Goal: Task Accomplishment & Management: Manage account settings

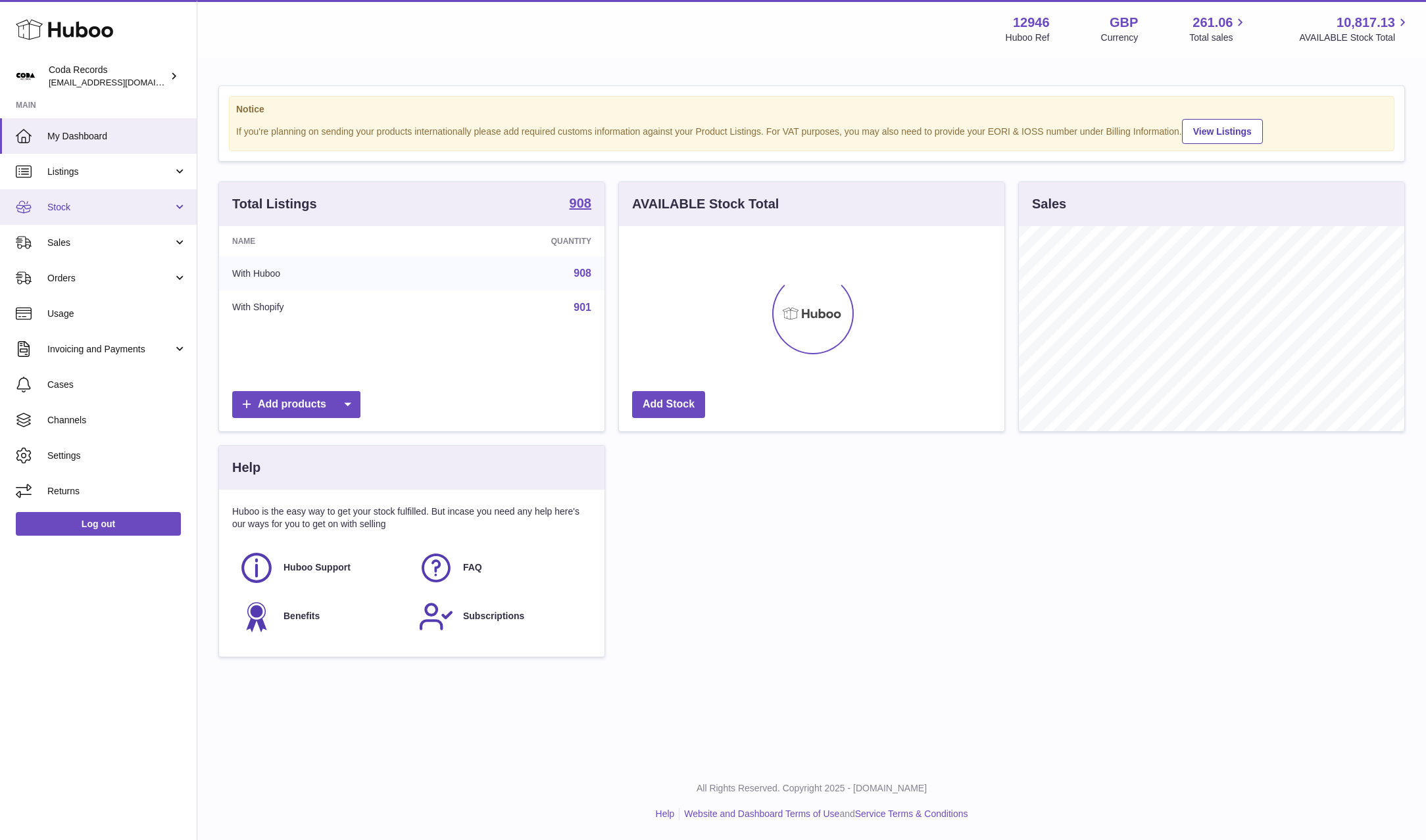
scroll to position [205, 385]
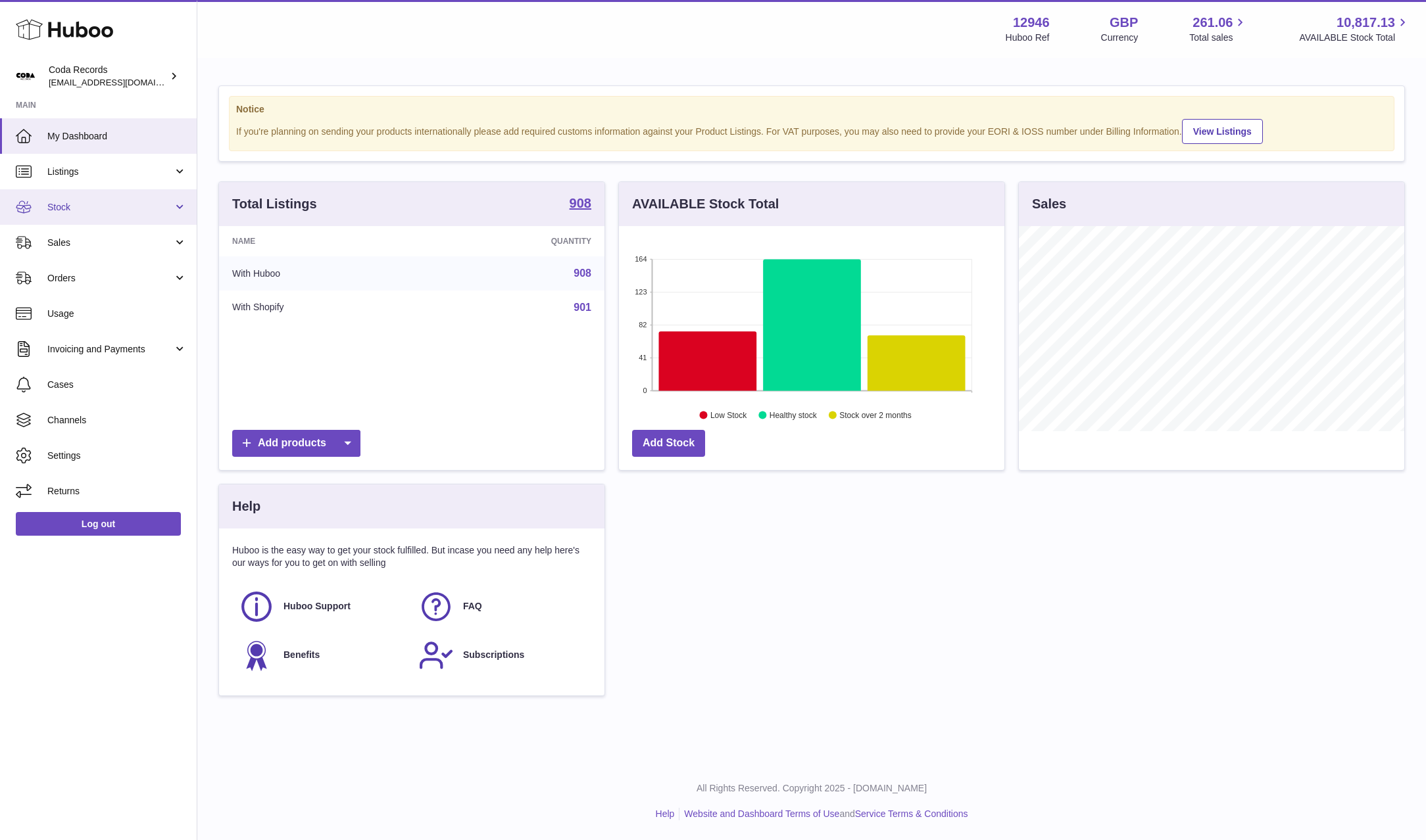
click at [105, 211] on span "Stock" at bounding box center [110, 207] width 125 height 13
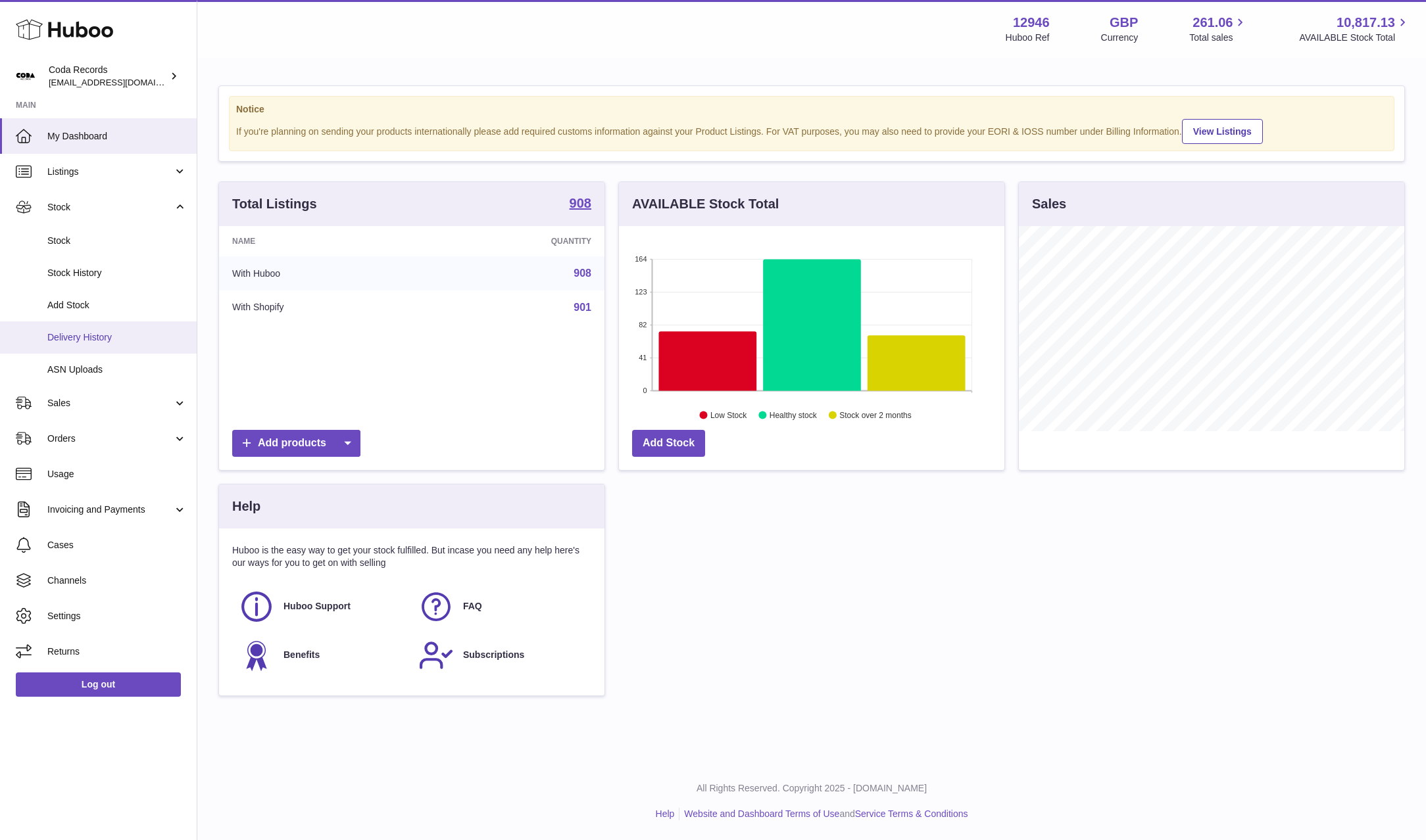
click at [104, 340] on span "Delivery History" at bounding box center [117, 338] width 140 height 13
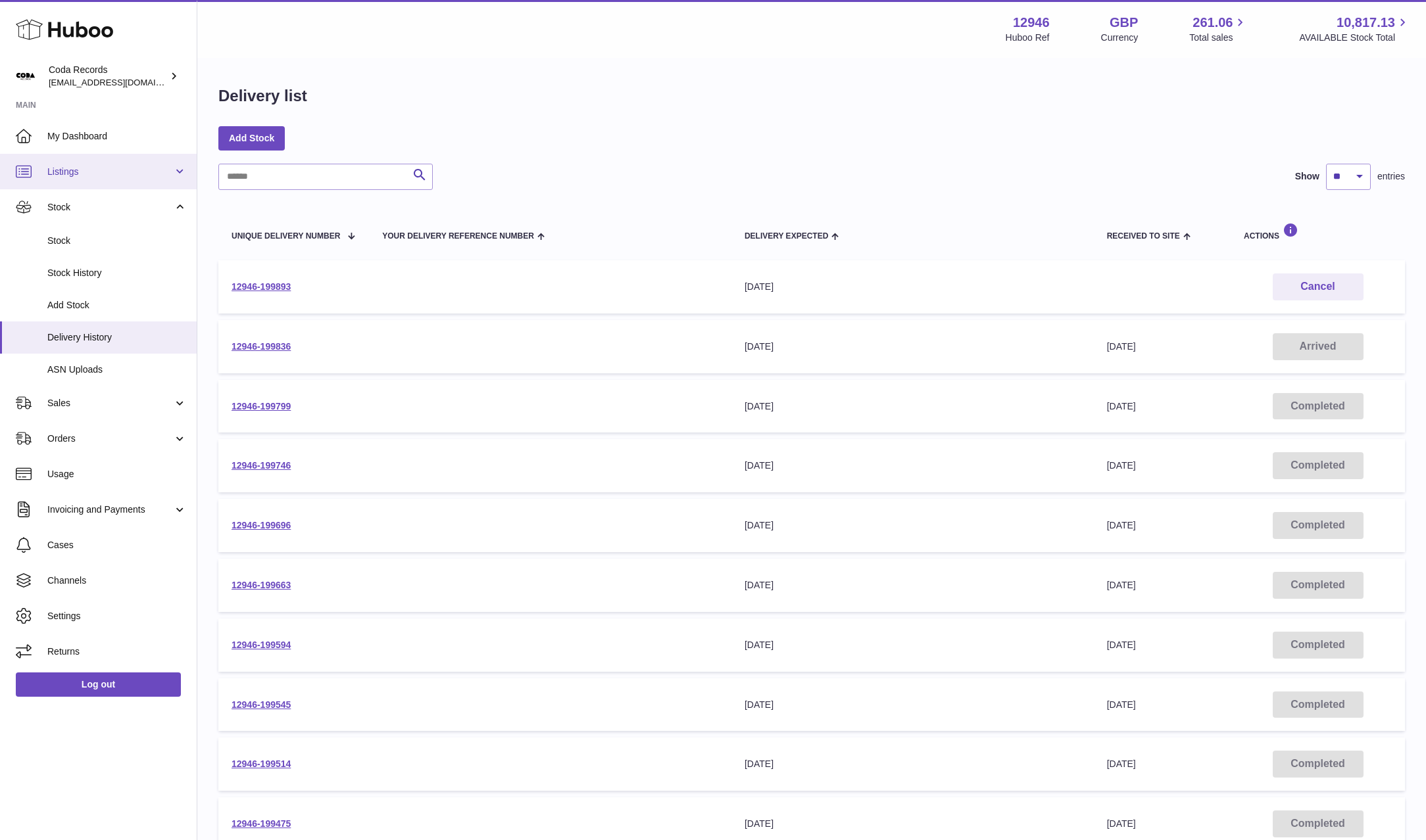
click at [95, 170] on span "Listings" at bounding box center [110, 171] width 125 height 13
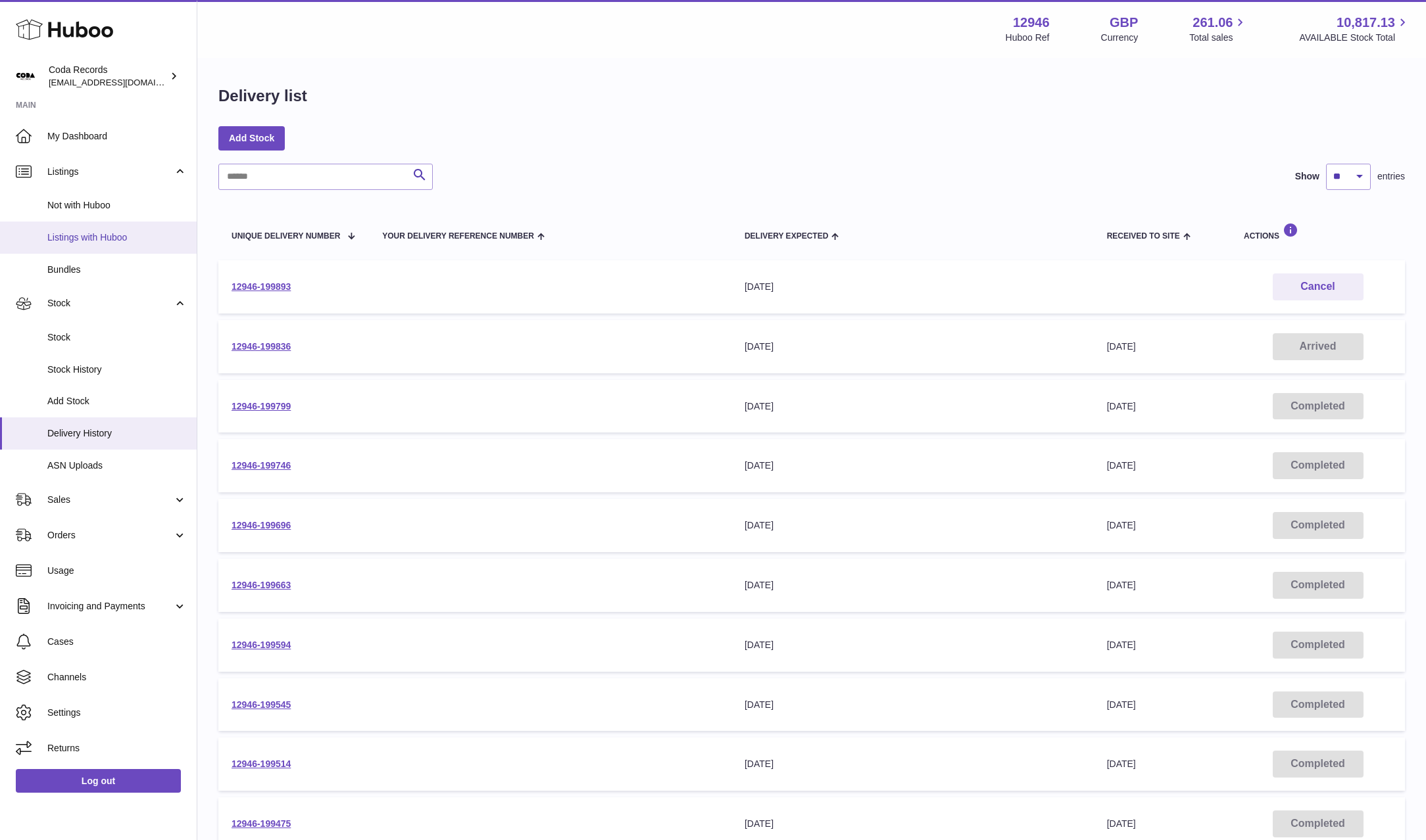
click at [106, 234] on span "Listings with Huboo" at bounding box center [117, 237] width 140 height 13
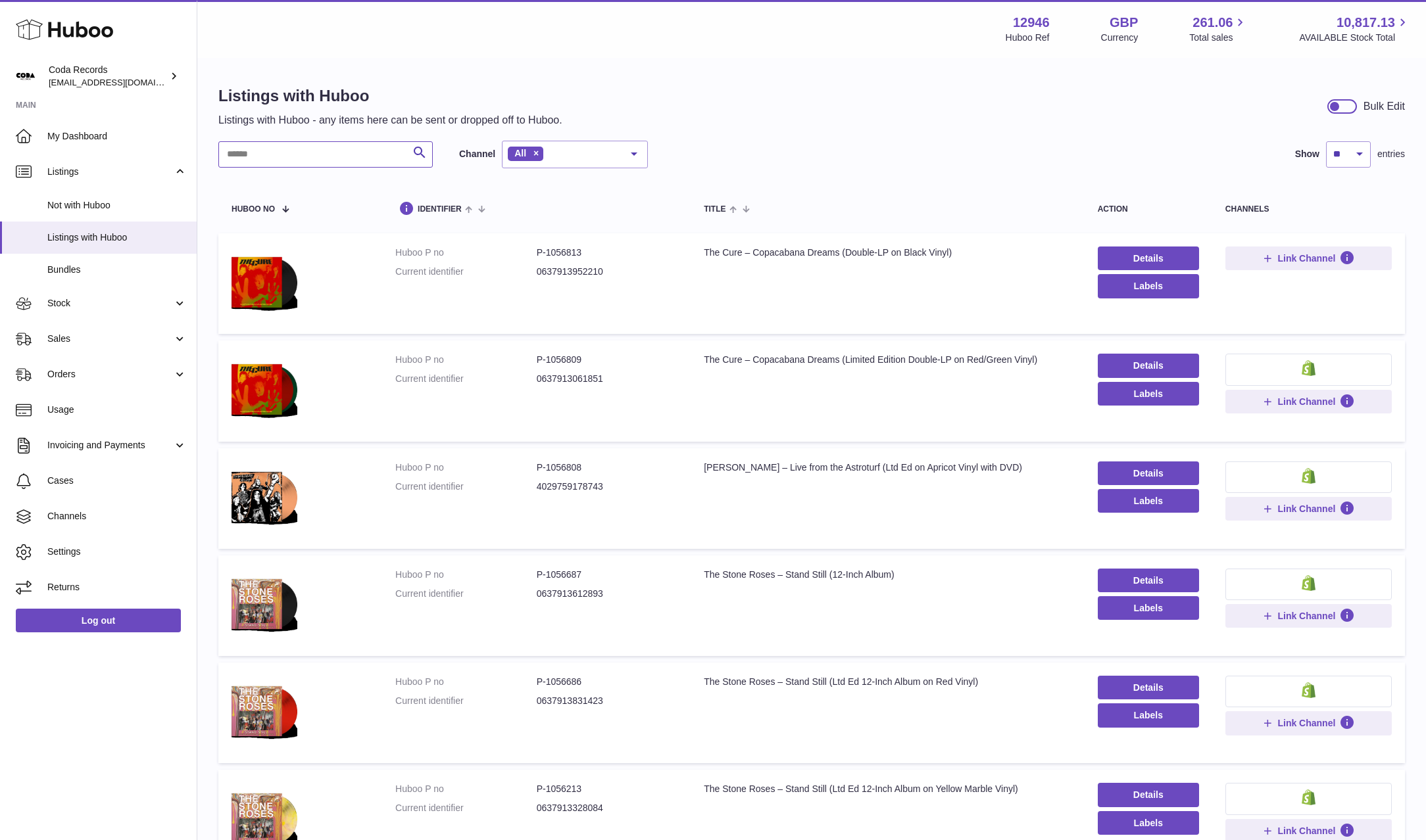
click at [358, 159] on input "text" at bounding box center [325, 154] width 215 height 26
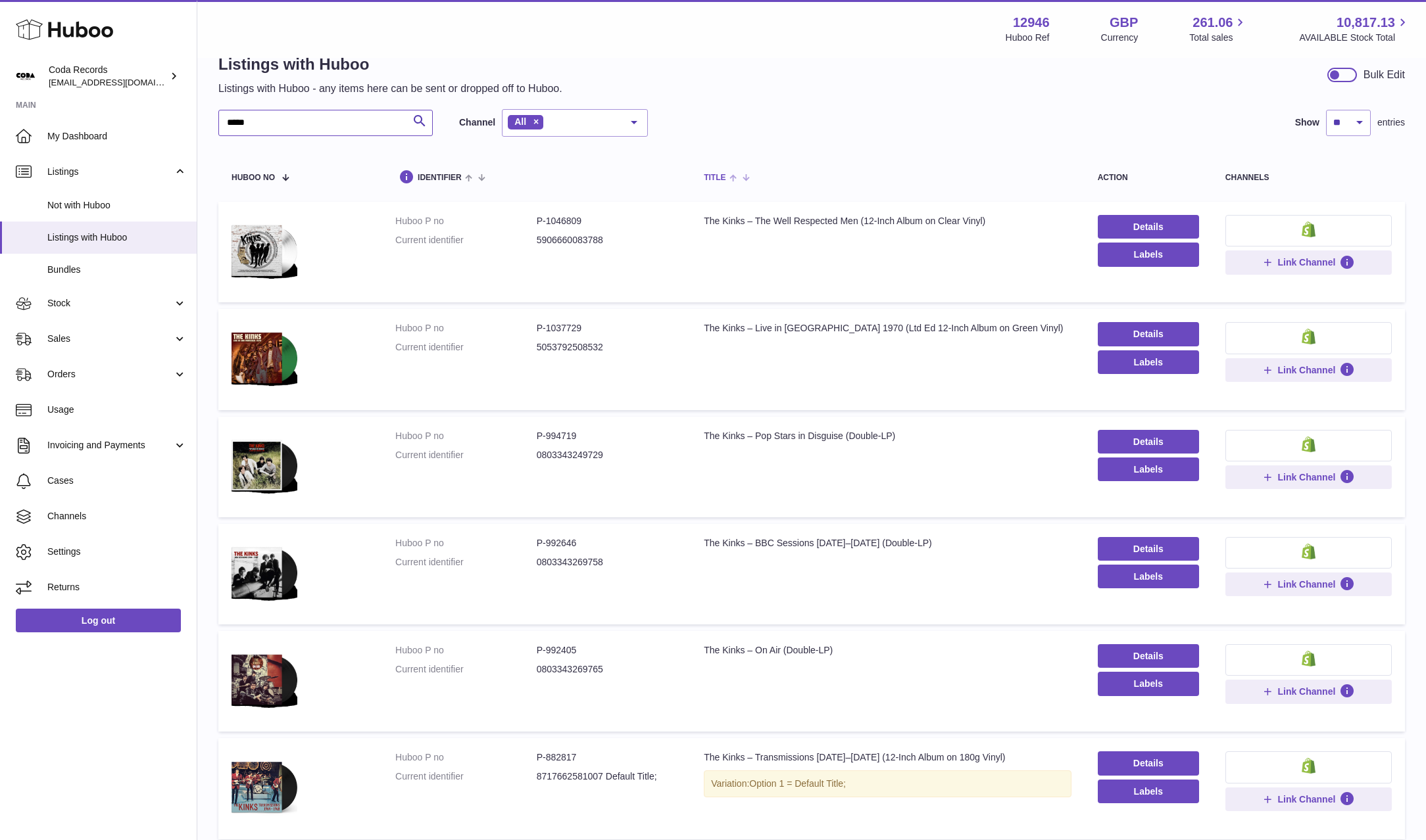
scroll to position [33, 0]
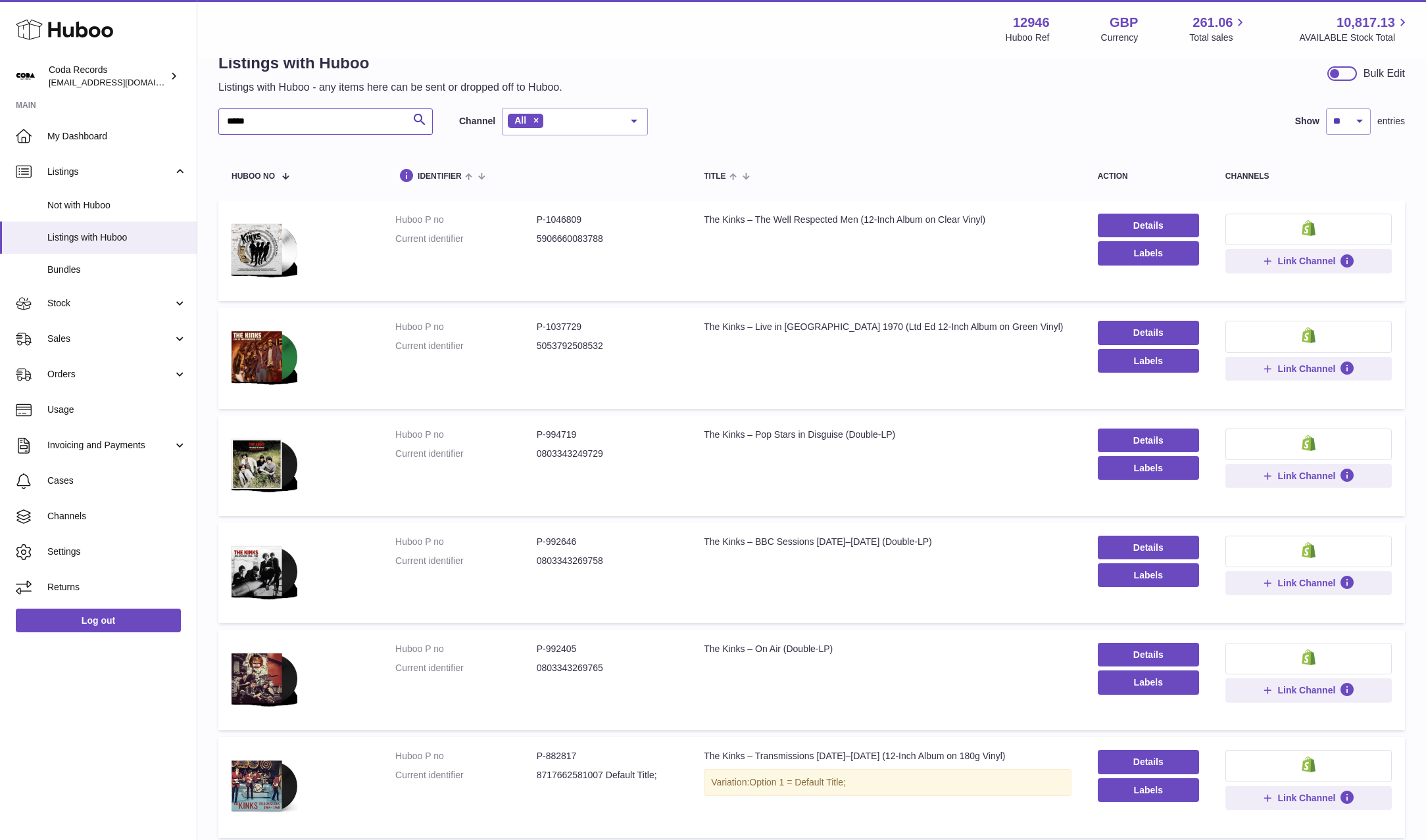
type input "*****"
click at [263, 122] on input "*****" at bounding box center [325, 121] width 215 height 26
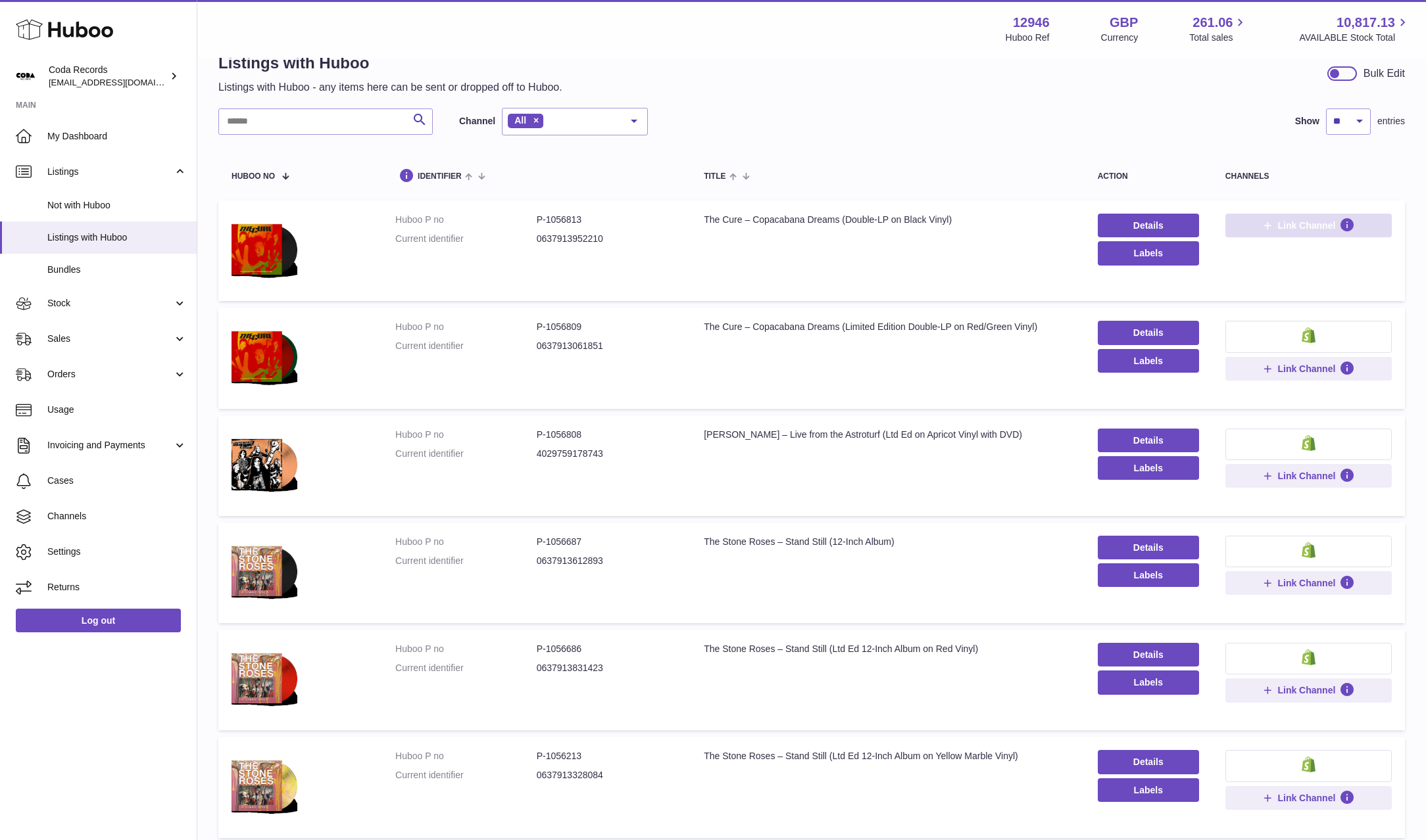
click at [1317, 232] on button "Link Channel" at bounding box center [1309, 226] width 166 height 24
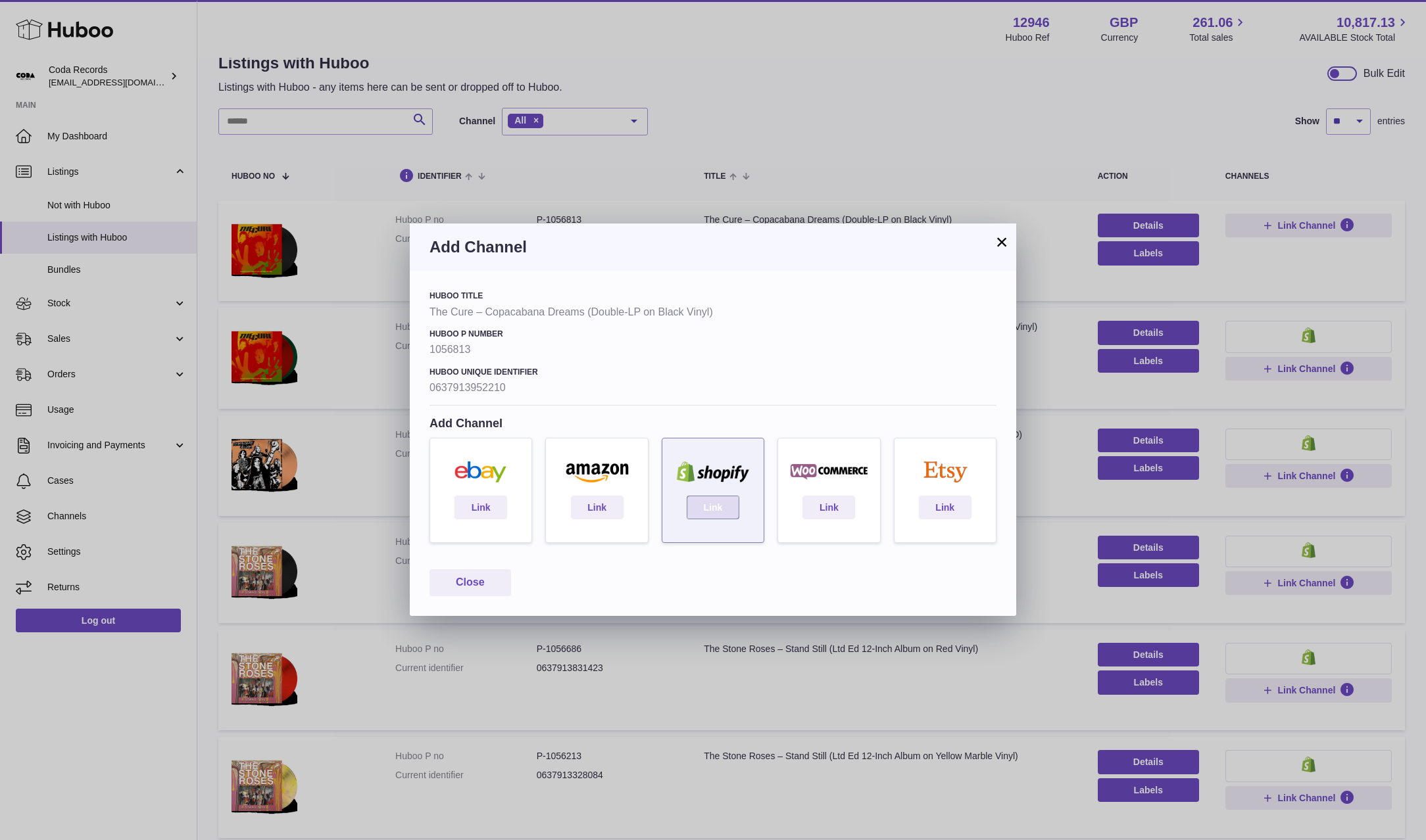
click at [734, 511] on link "Link" at bounding box center [713, 508] width 53 height 24
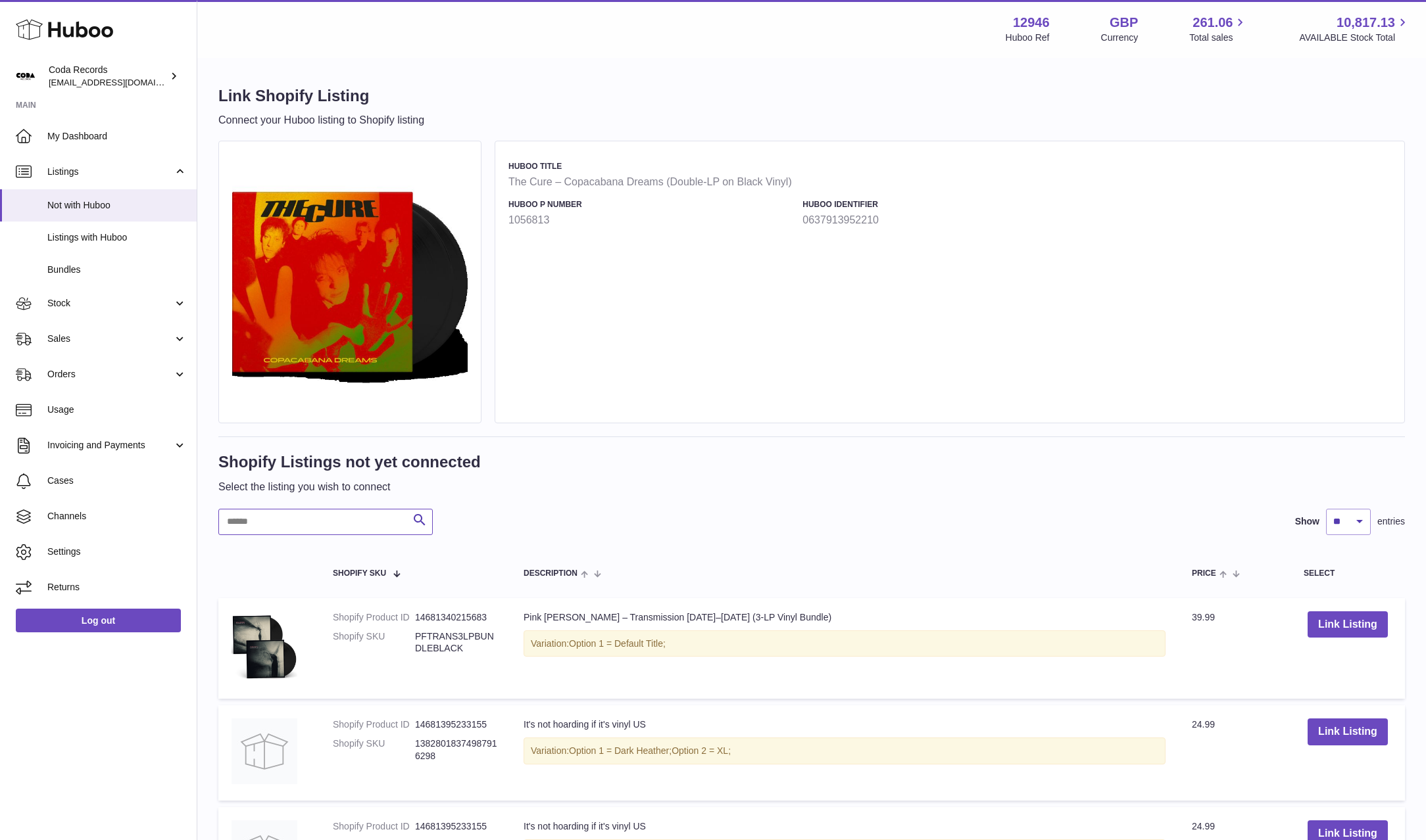
click at [334, 520] on input "text" at bounding box center [325, 522] width 215 height 26
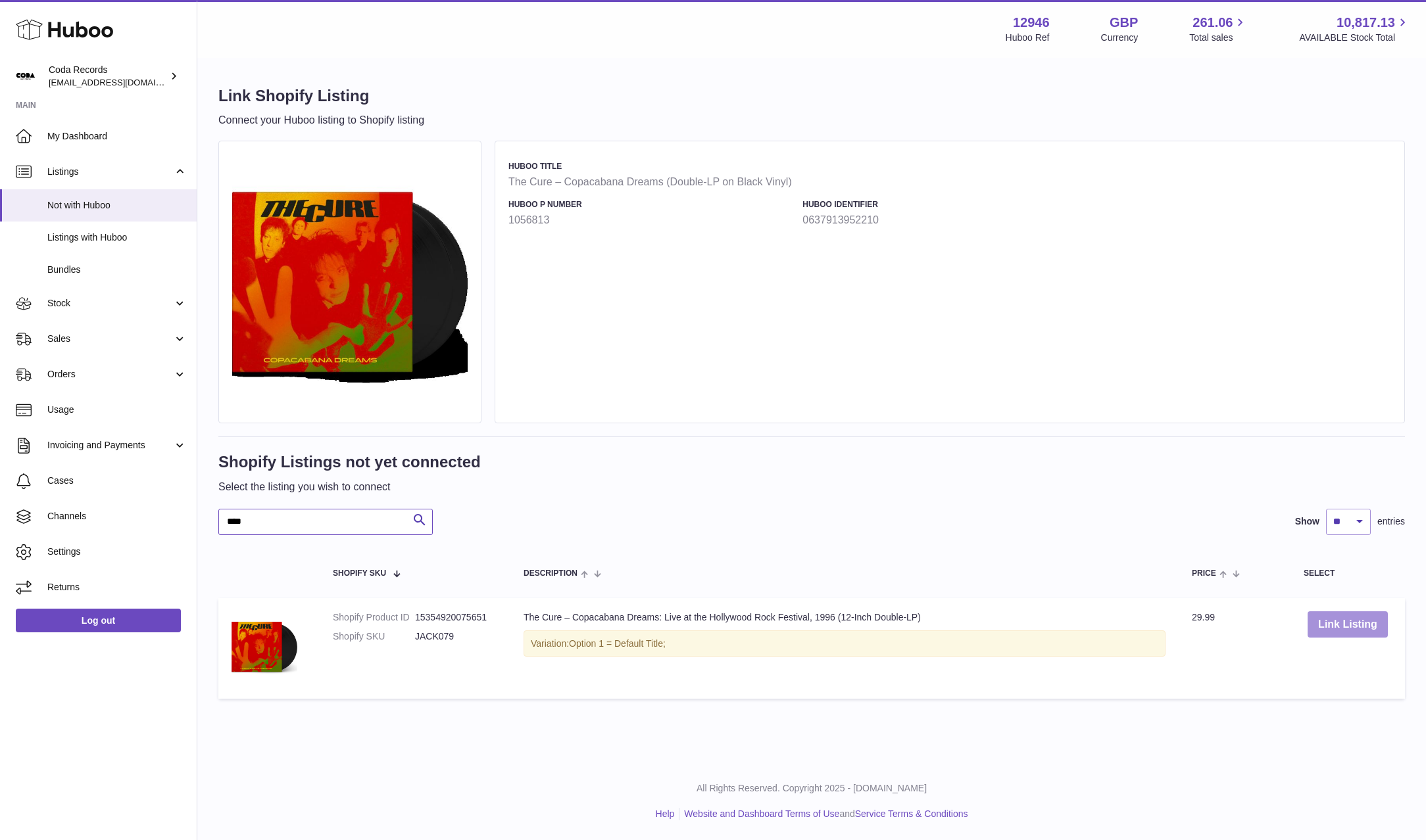
type input "****"
click at [1356, 632] on button "Link Listing" at bounding box center [1347, 625] width 80 height 27
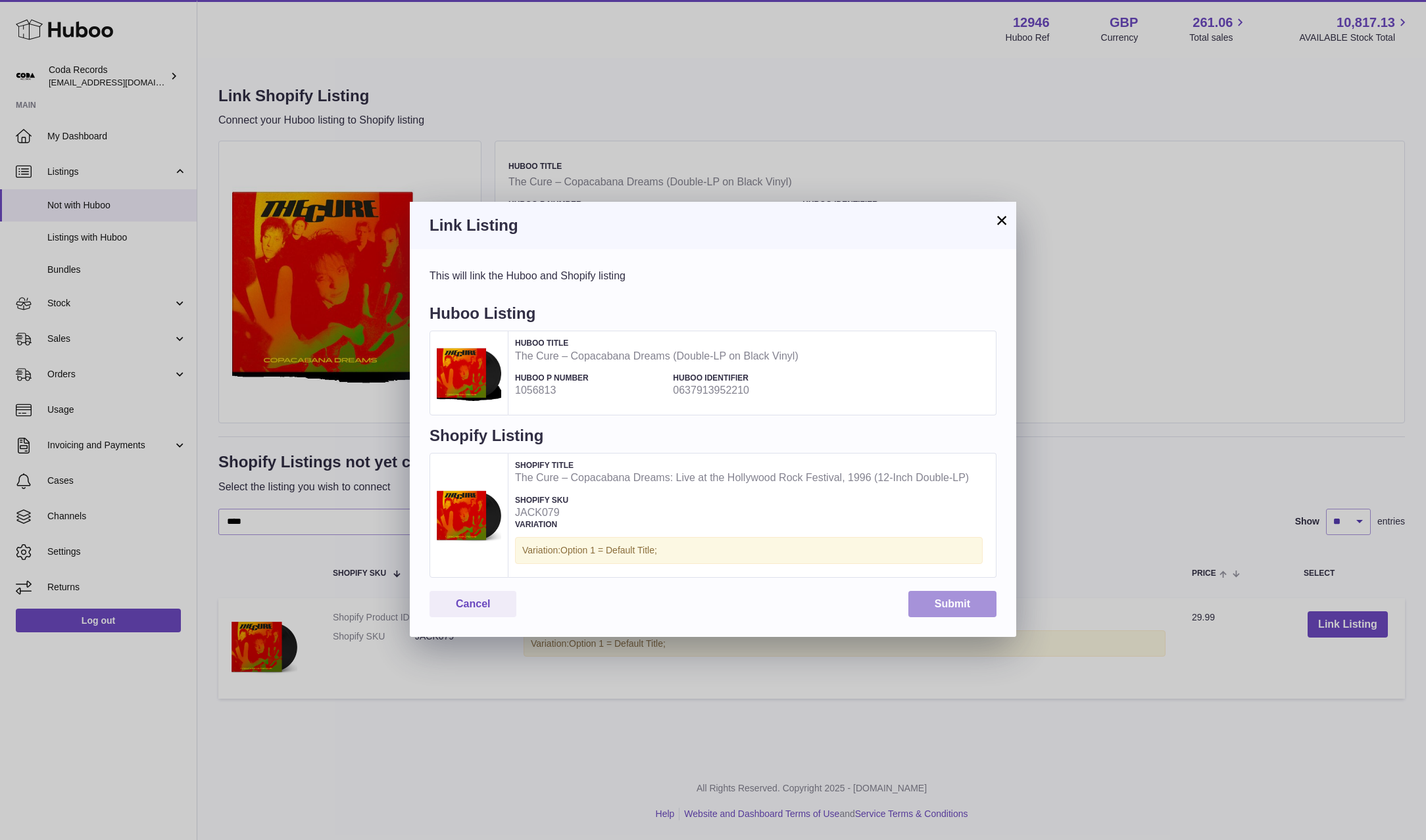
click at [961, 610] on button "Submit" at bounding box center [952, 605] width 88 height 27
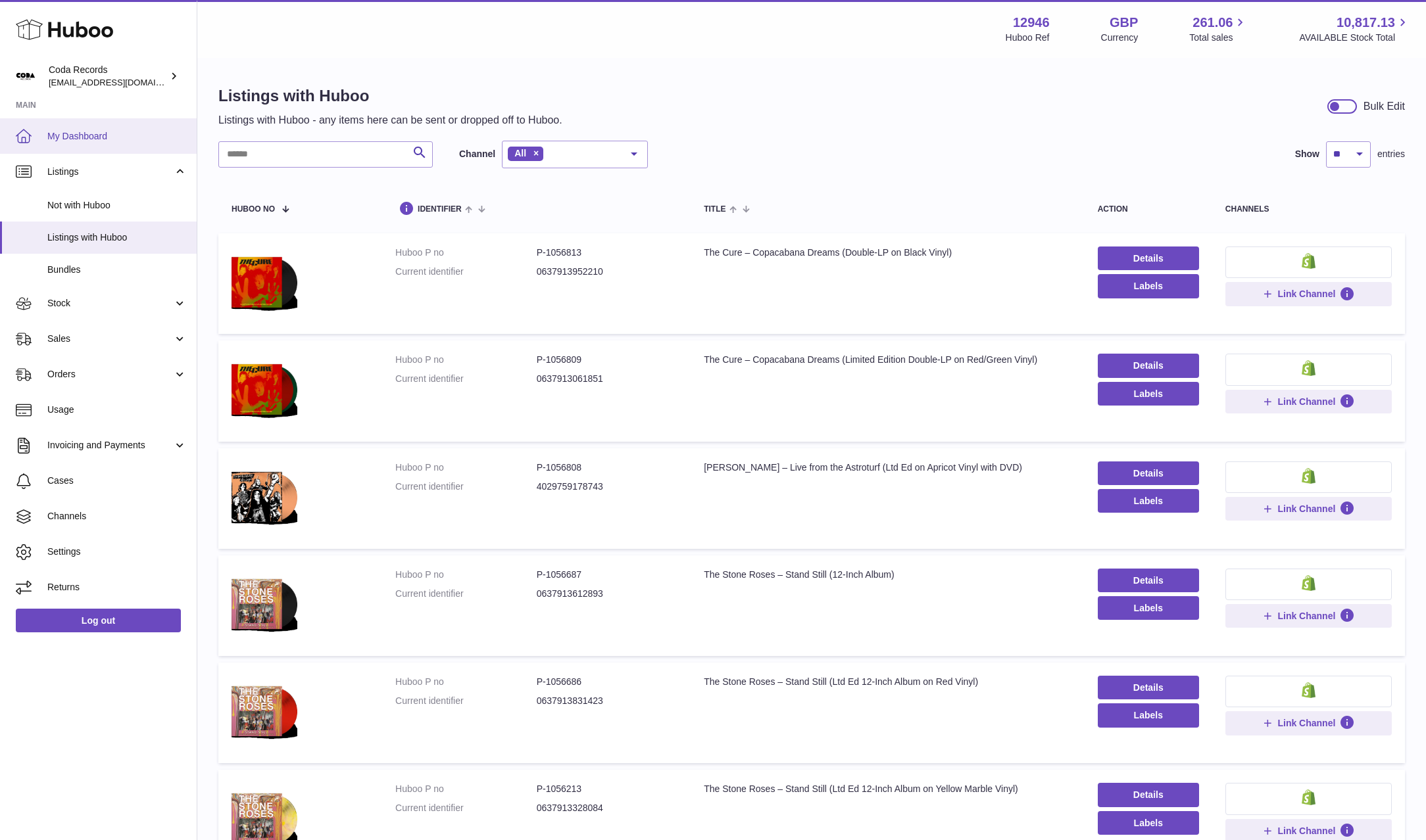
click at [117, 130] on span "My Dashboard" at bounding box center [117, 136] width 140 height 13
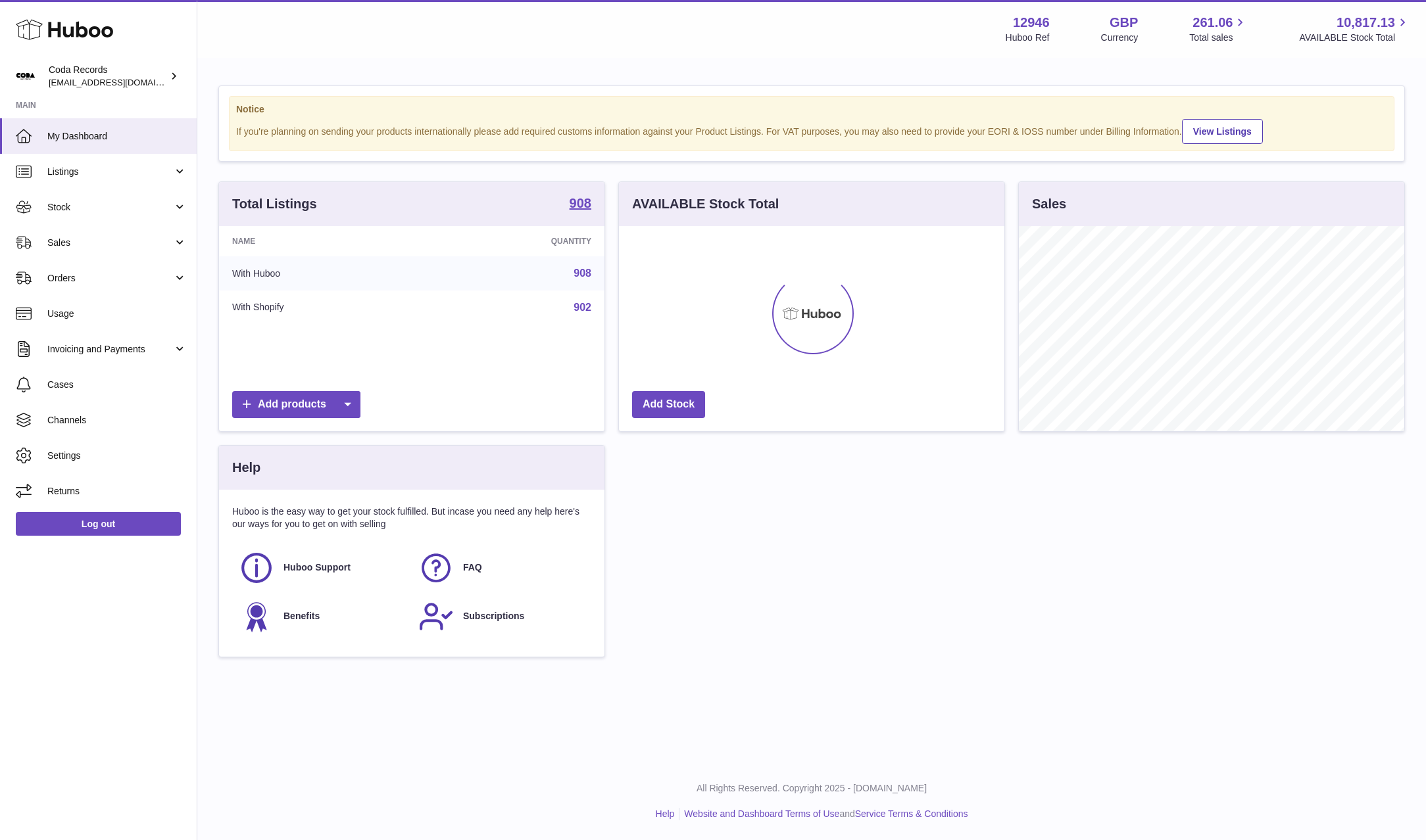
scroll to position [205, 385]
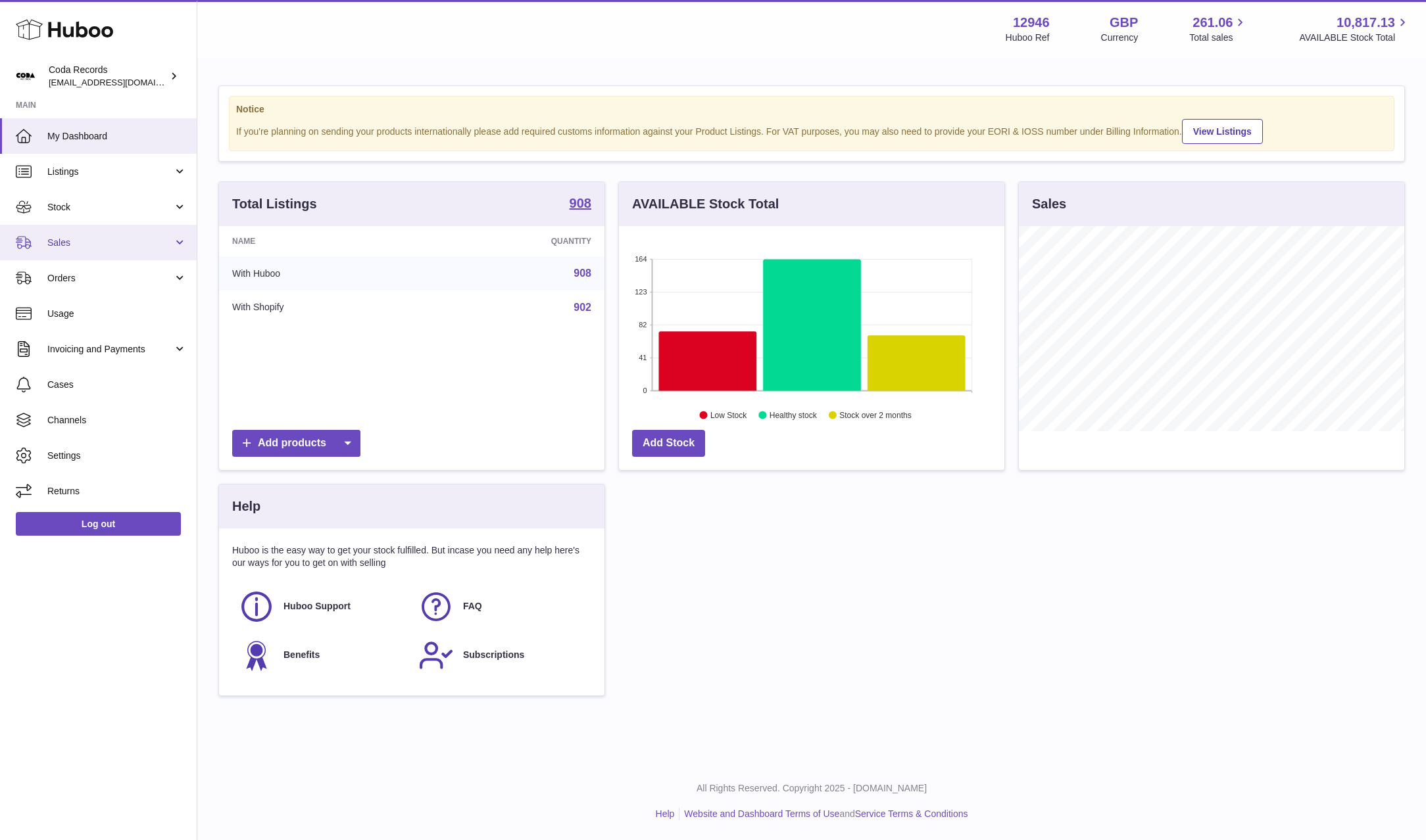
click at [127, 249] on link "Sales" at bounding box center [98, 243] width 197 height 36
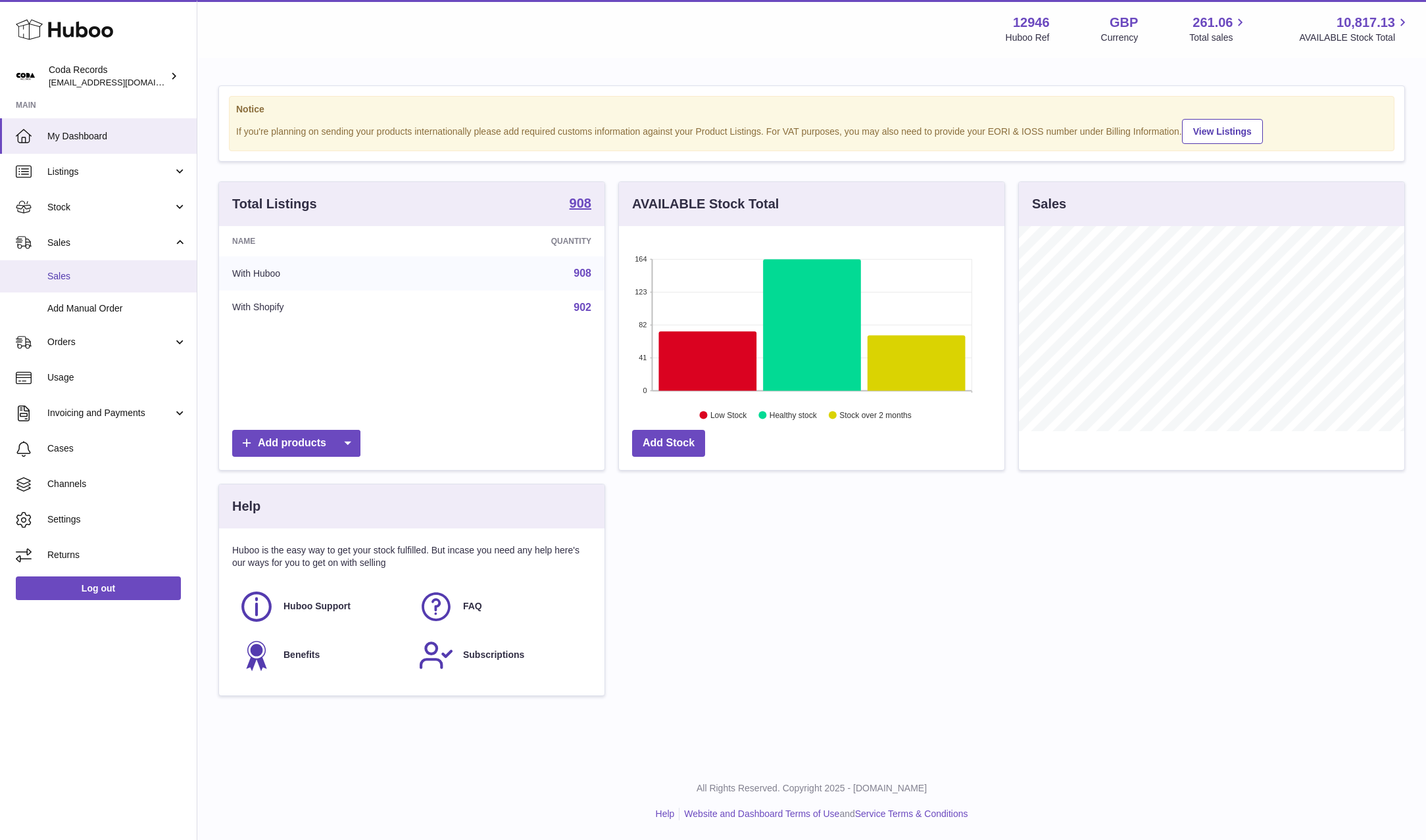
click at [124, 278] on span "Sales" at bounding box center [117, 276] width 140 height 13
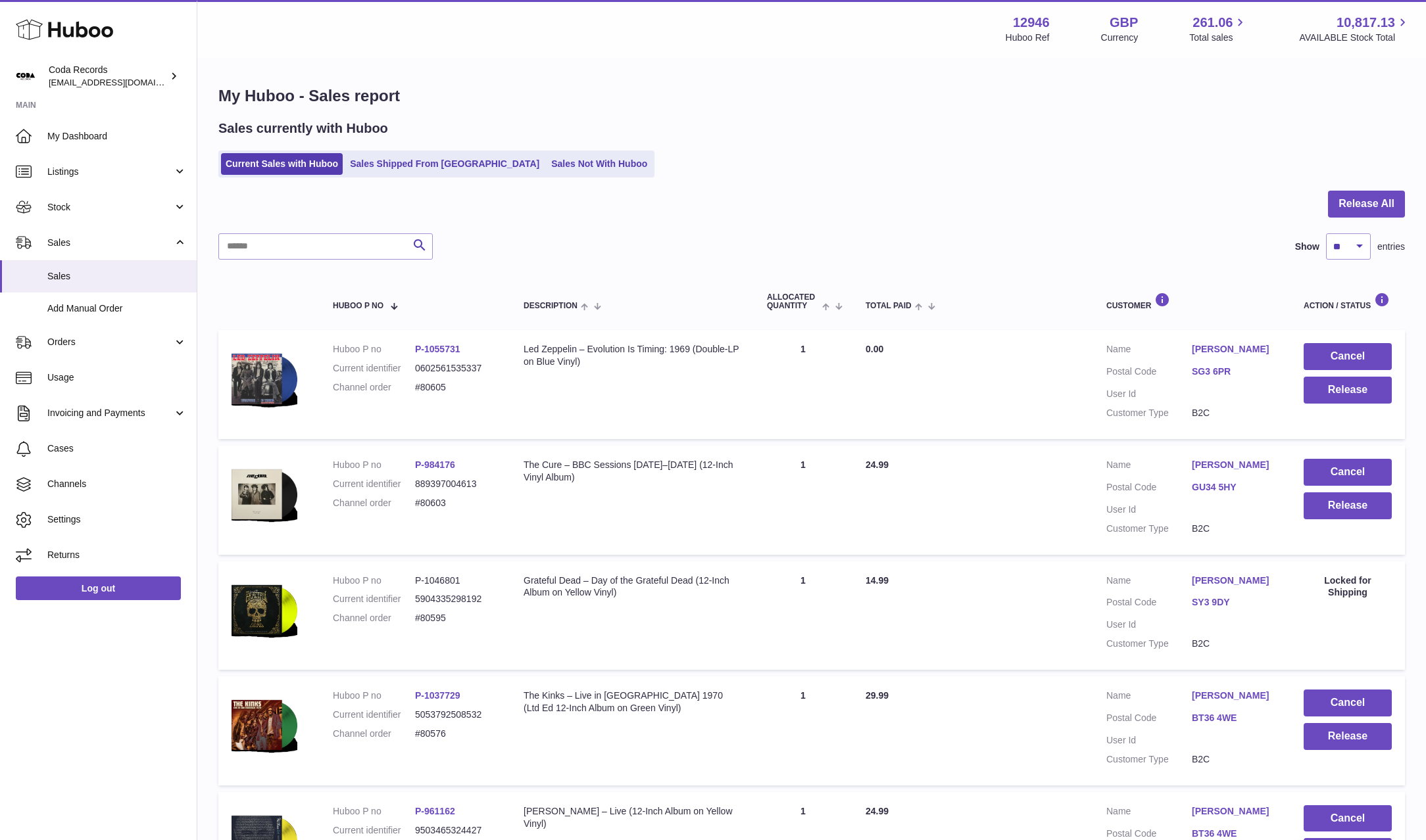
click at [1212, 466] on link "[PERSON_NAME]" at bounding box center [1234, 465] width 85 height 13
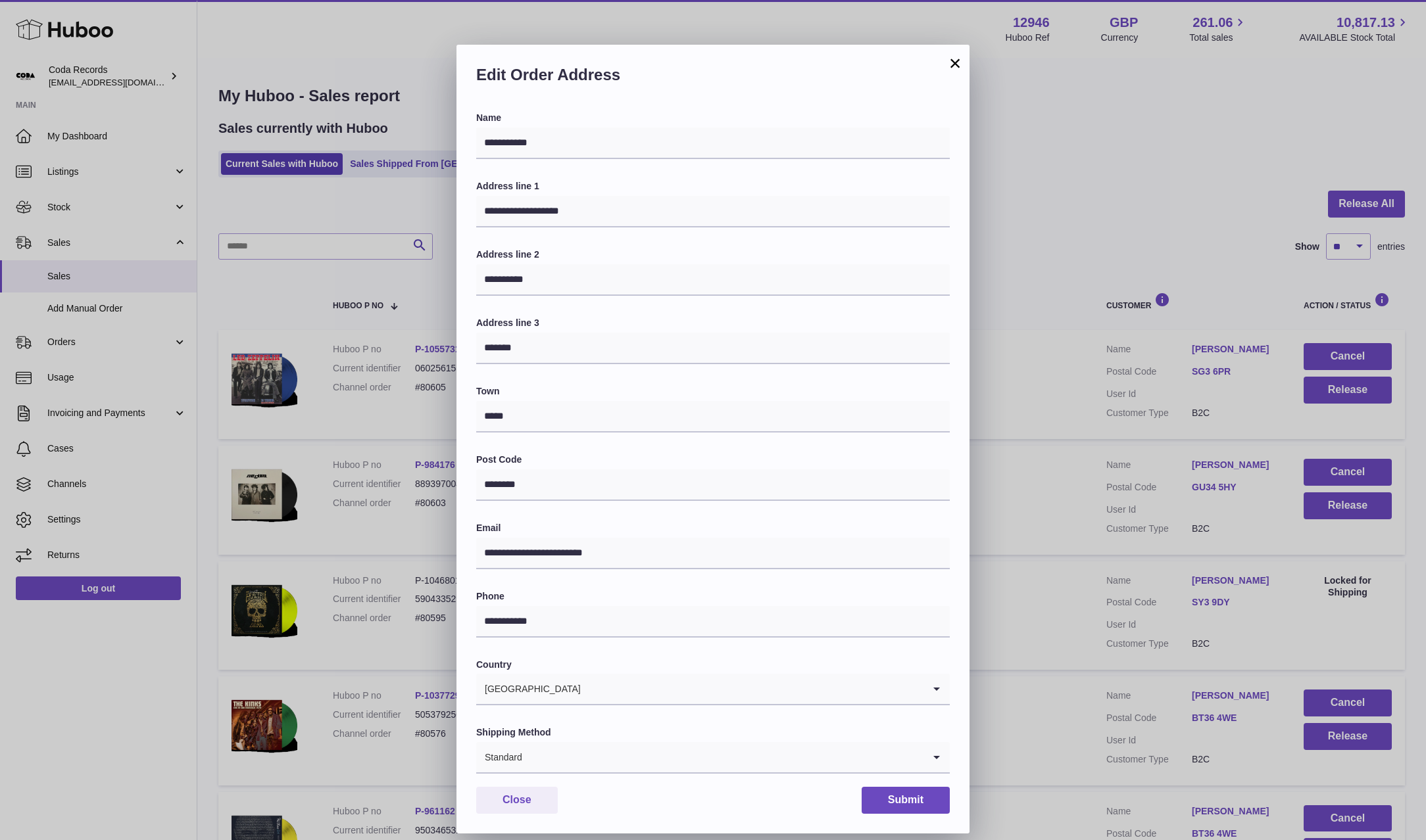
drag, startPoint x: 1127, startPoint y: 502, endPoint x: 1165, endPoint y: 505, distance: 38.1
click at [1128, 502] on div "**********" at bounding box center [713, 440] width 1426 height 840
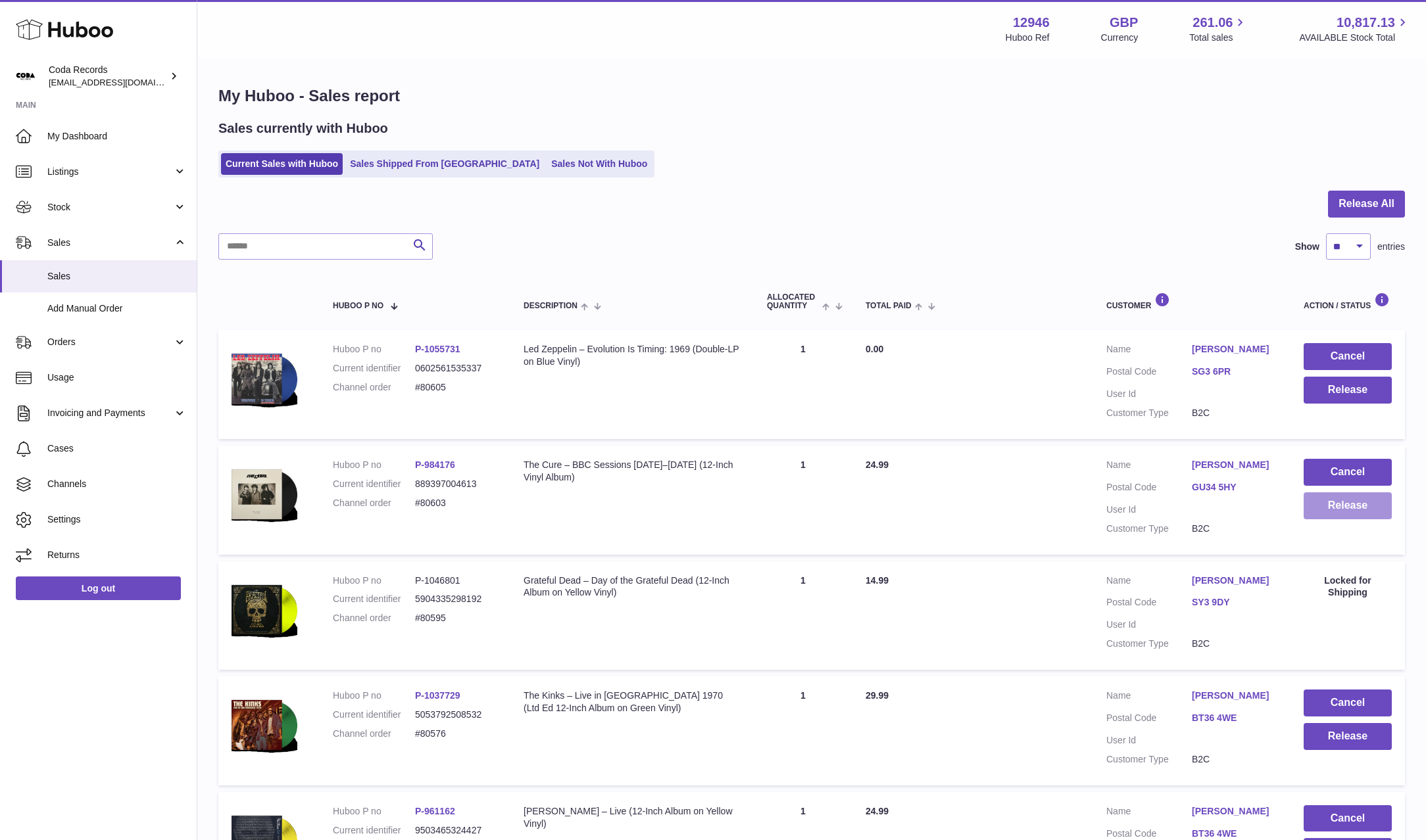
click at [1339, 511] on button "Release" at bounding box center [1347, 506] width 88 height 27
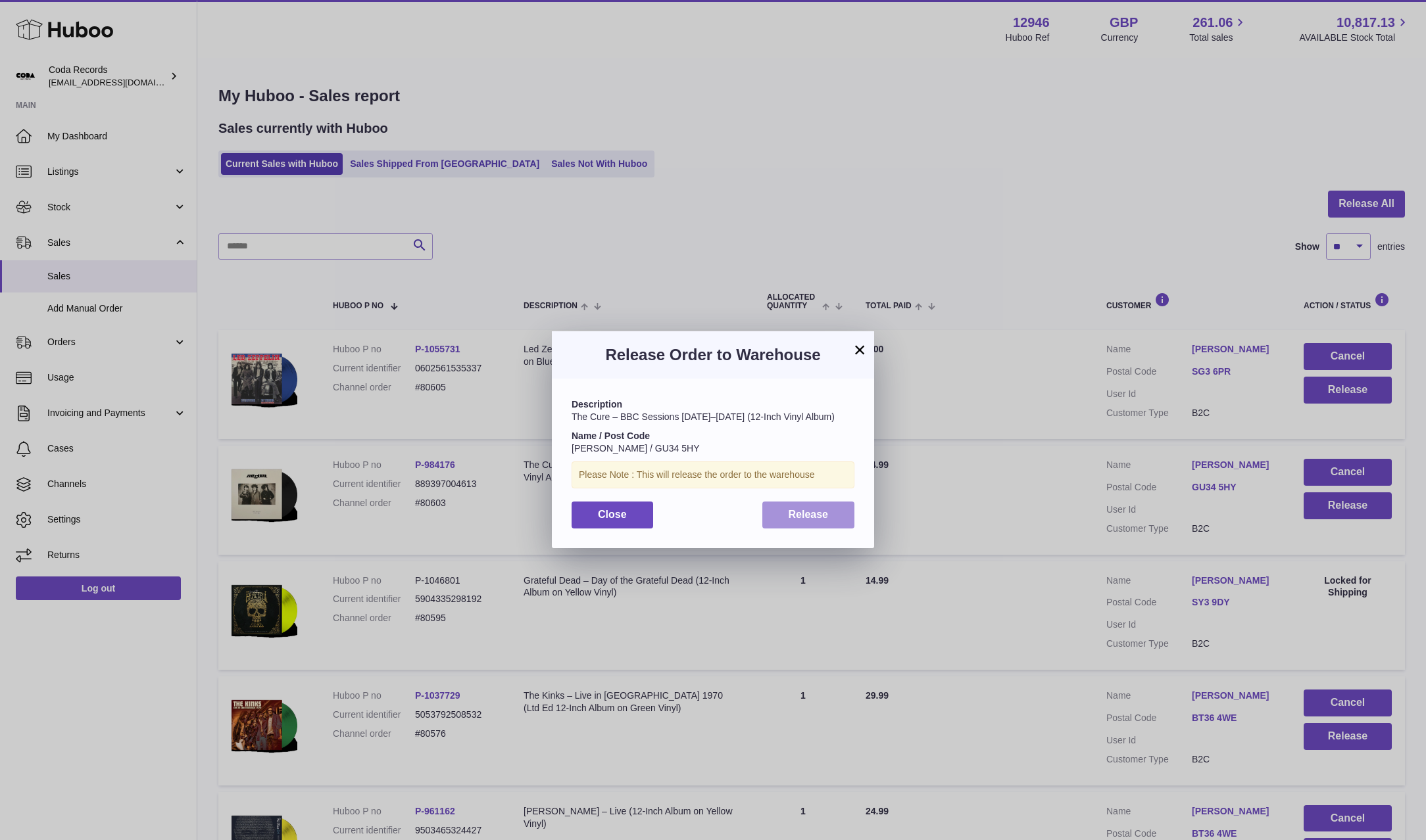
click at [823, 516] on span "Release" at bounding box center [808, 514] width 40 height 11
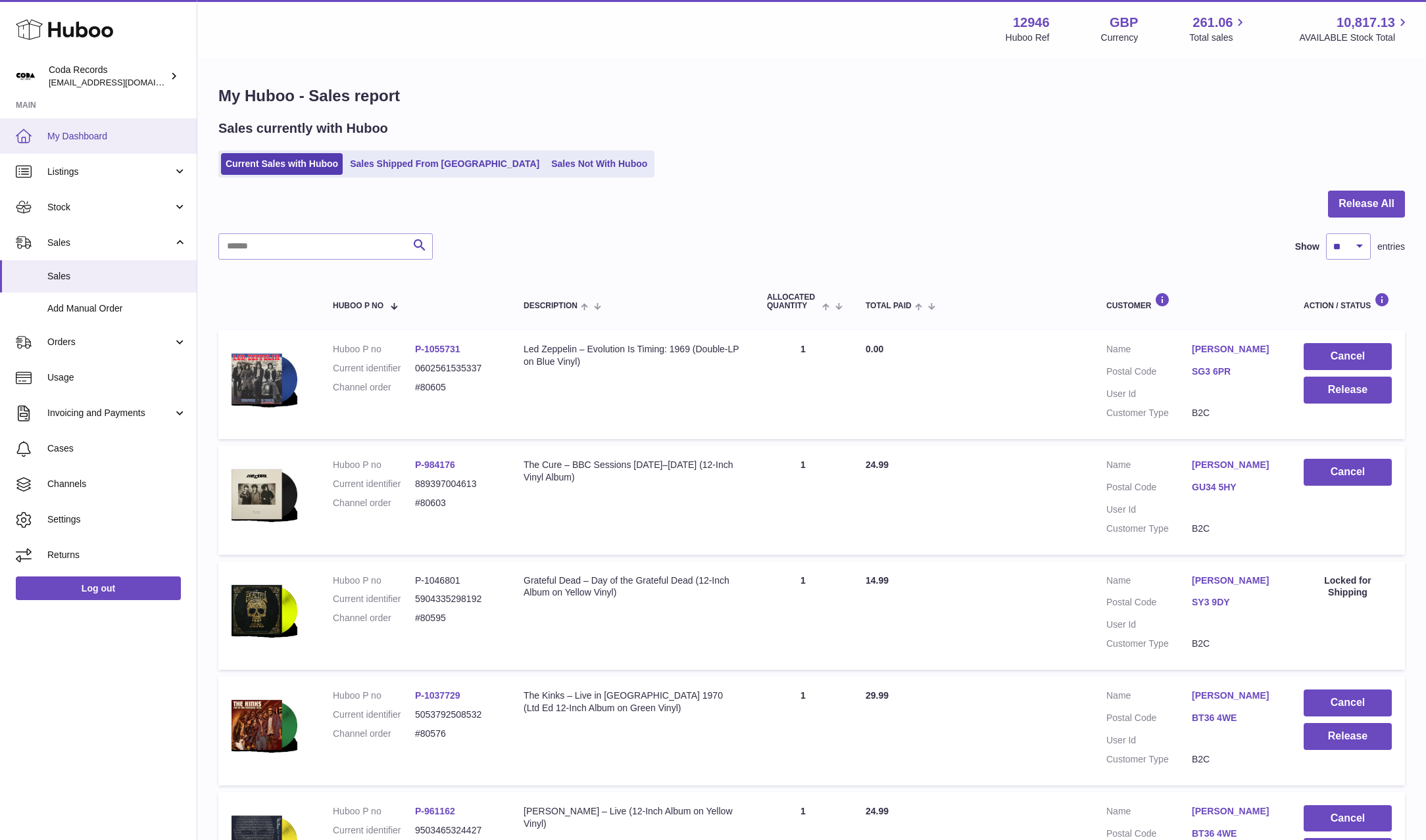
click at [108, 130] on span "My Dashboard" at bounding box center [117, 136] width 140 height 13
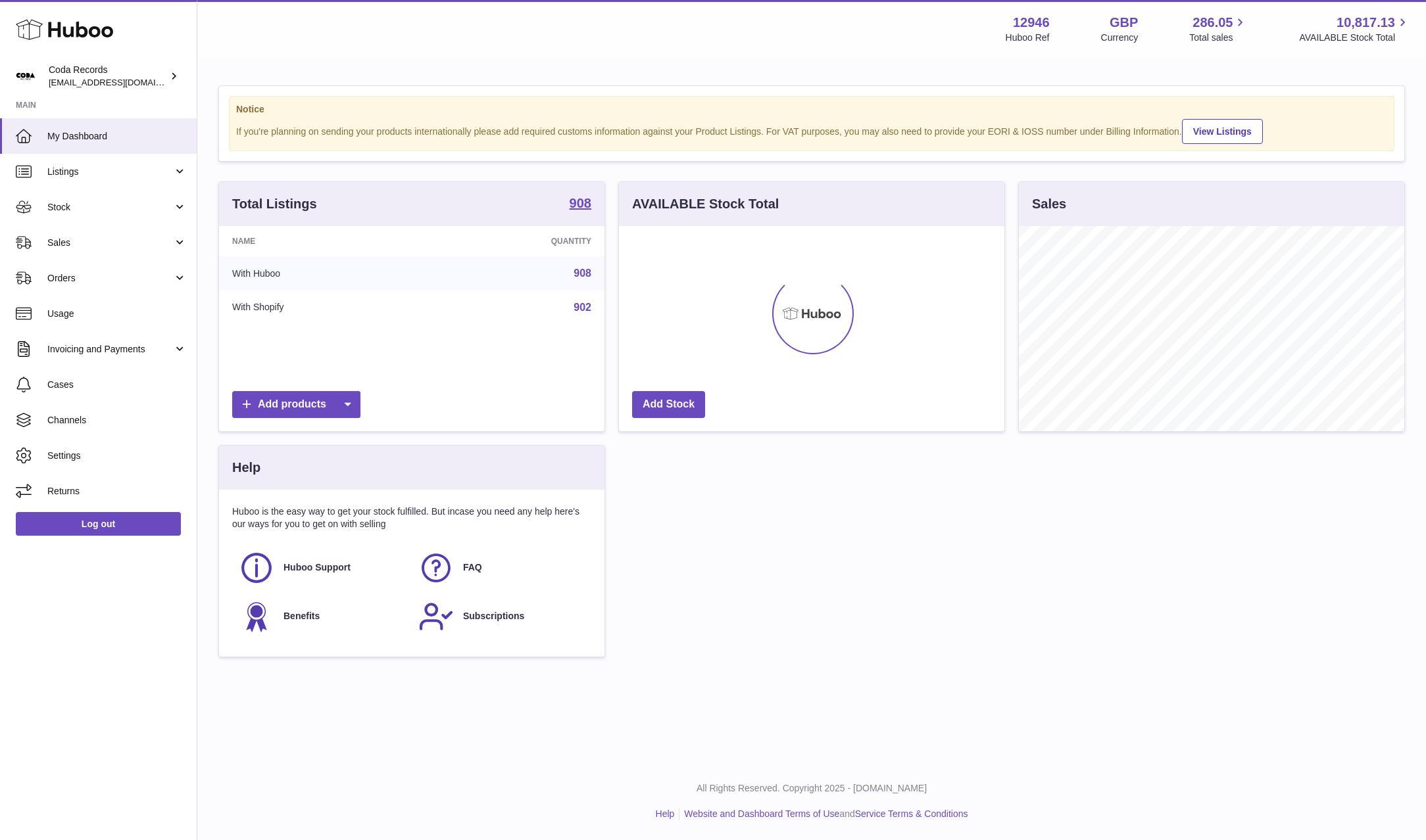
scroll to position [205, 385]
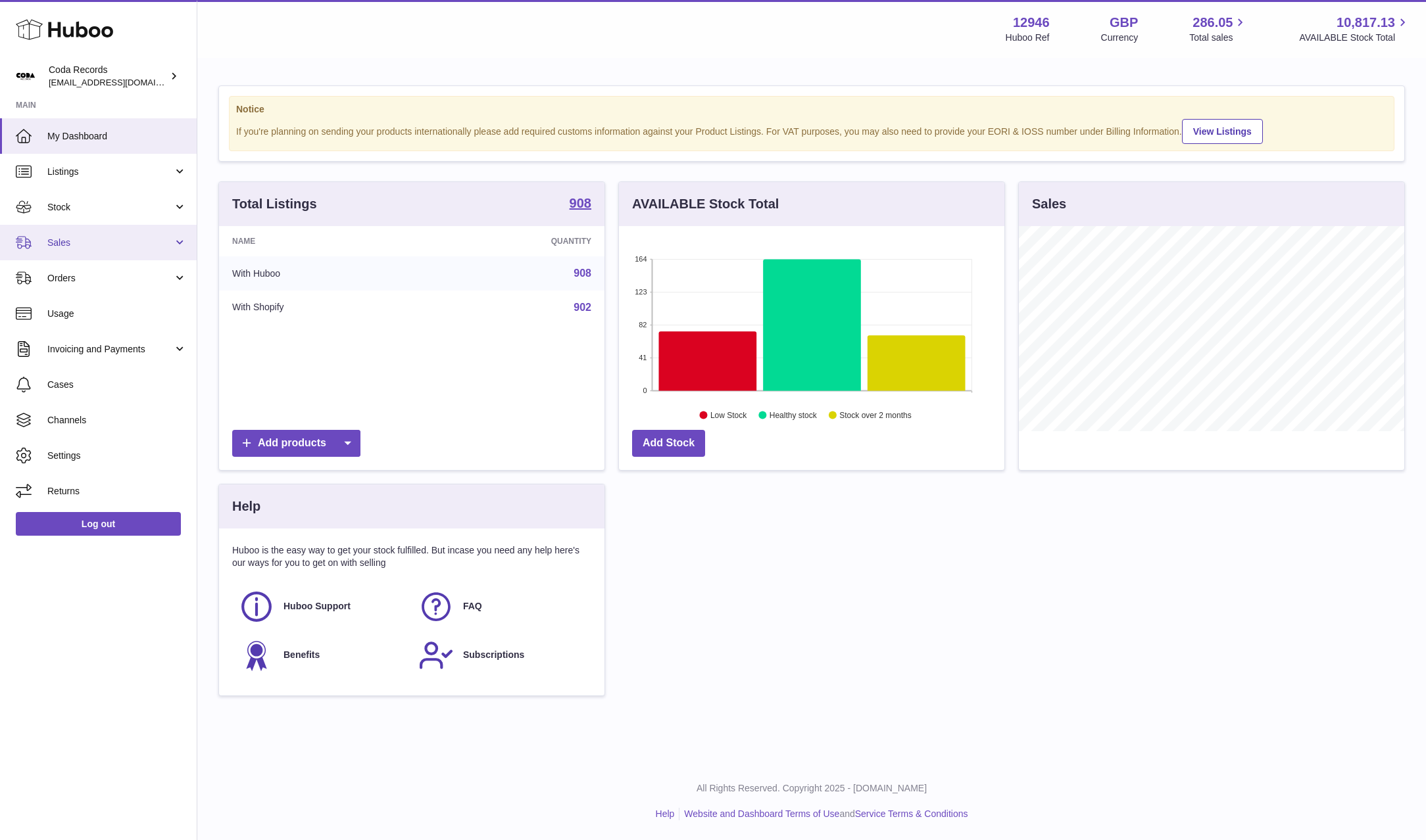
click at [116, 239] on span "Sales" at bounding box center [110, 243] width 125 height 13
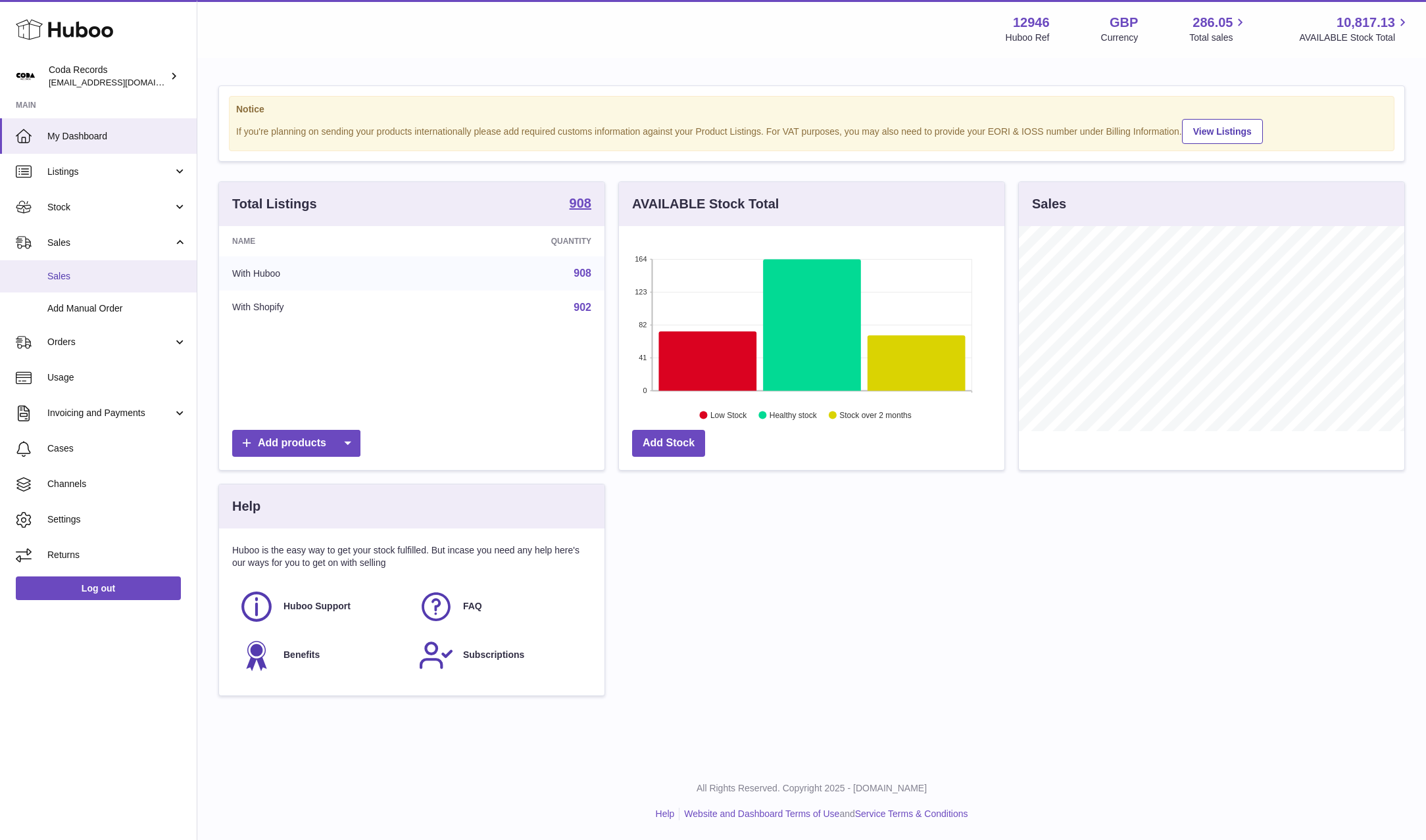
click at [114, 267] on link "Sales" at bounding box center [98, 276] width 197 height 32
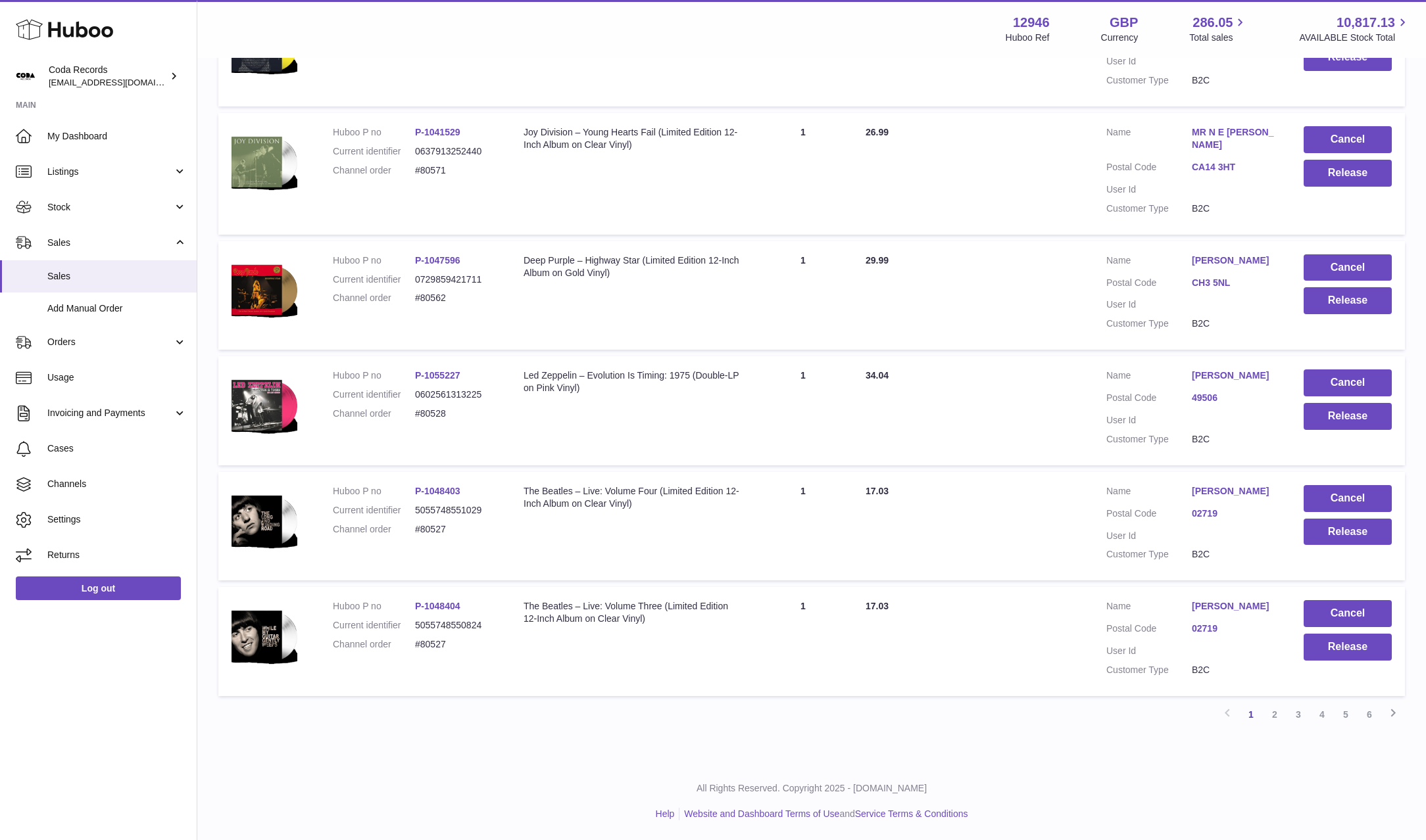
scroll to position [781, 0]
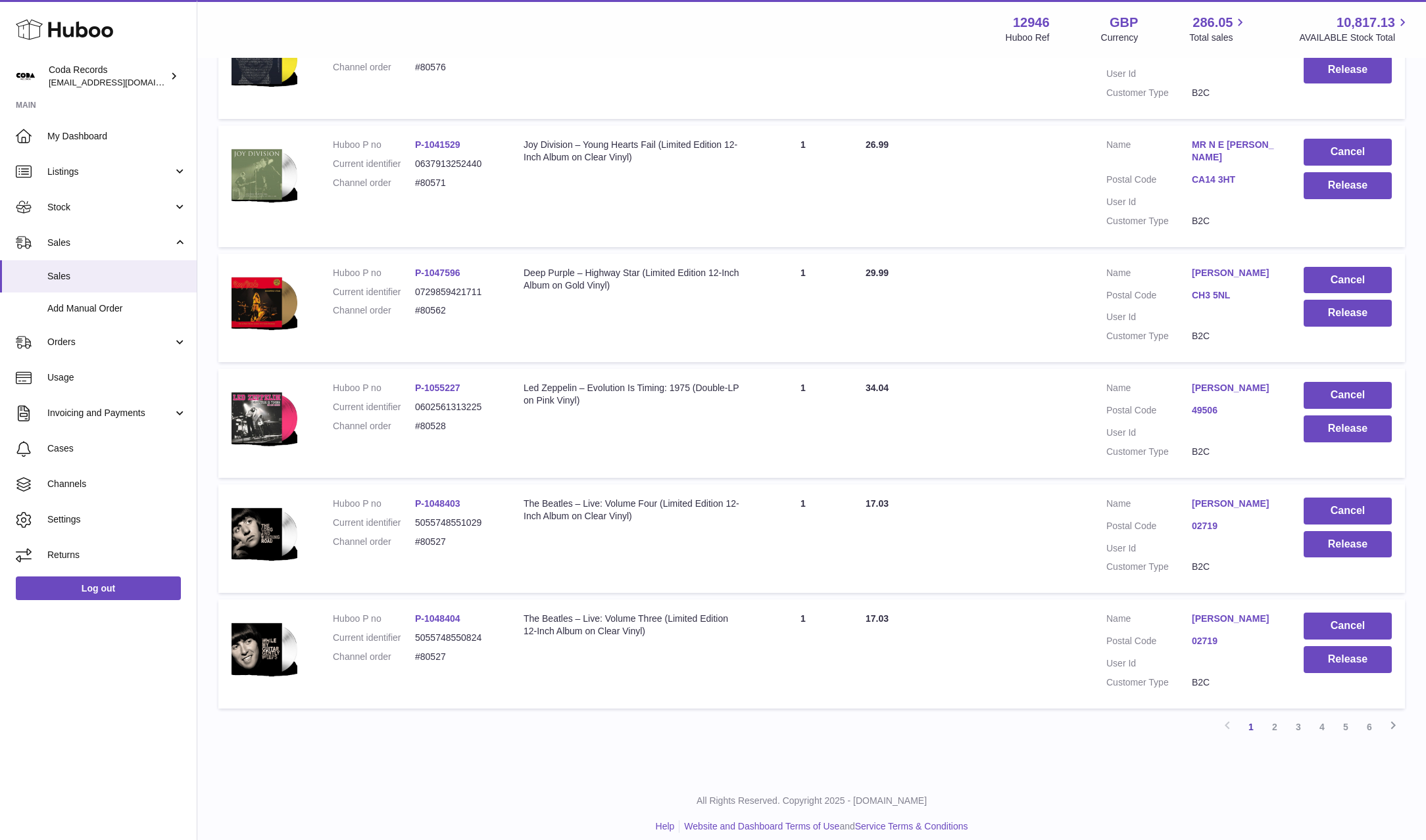
click at [1234, 498] on link "Thomas Mendonca" at bounding box center [1234, 504] width 85 height 13
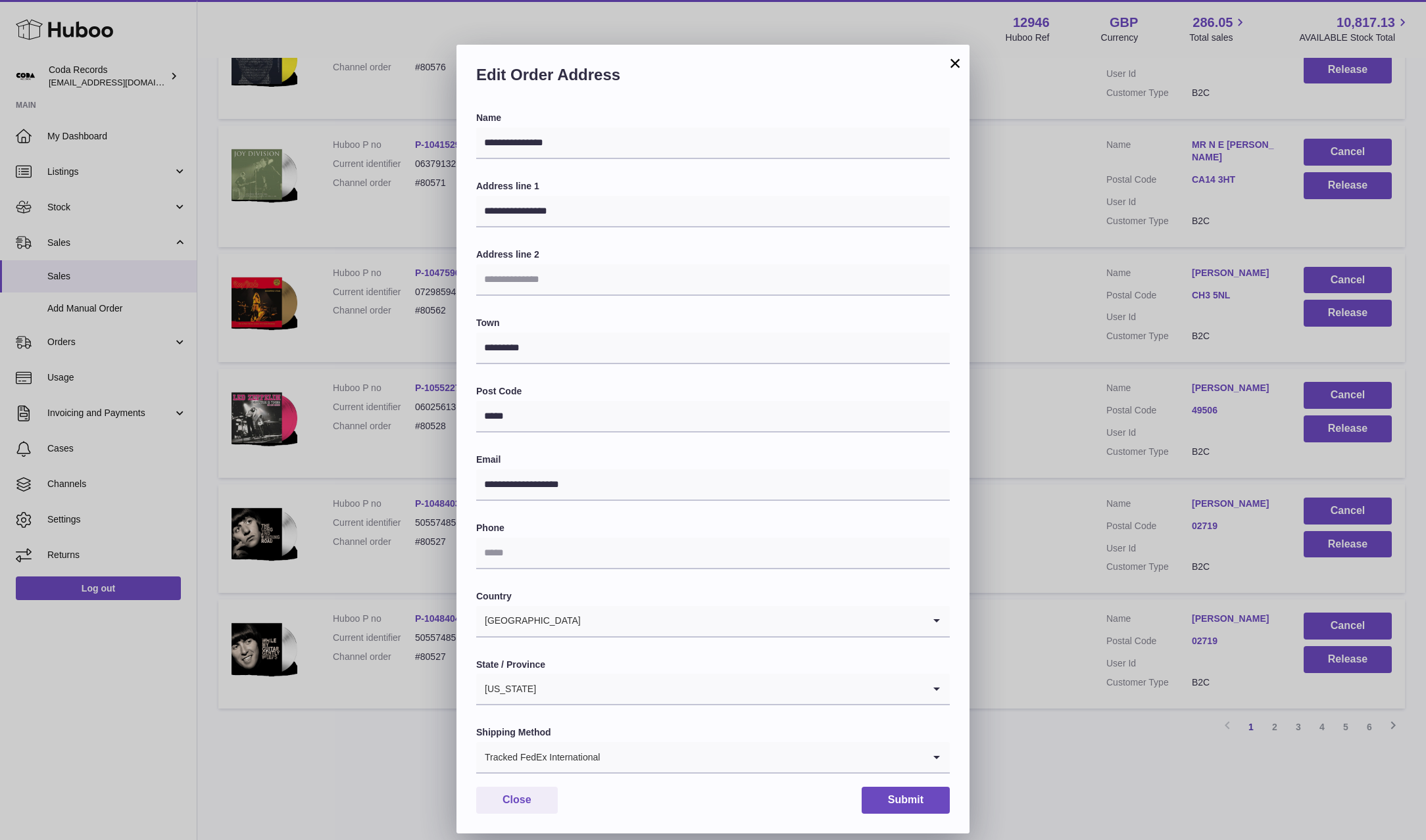
click at [1088, 476] on div "**********" at bounding box center [713, 440] width 1426 height 840
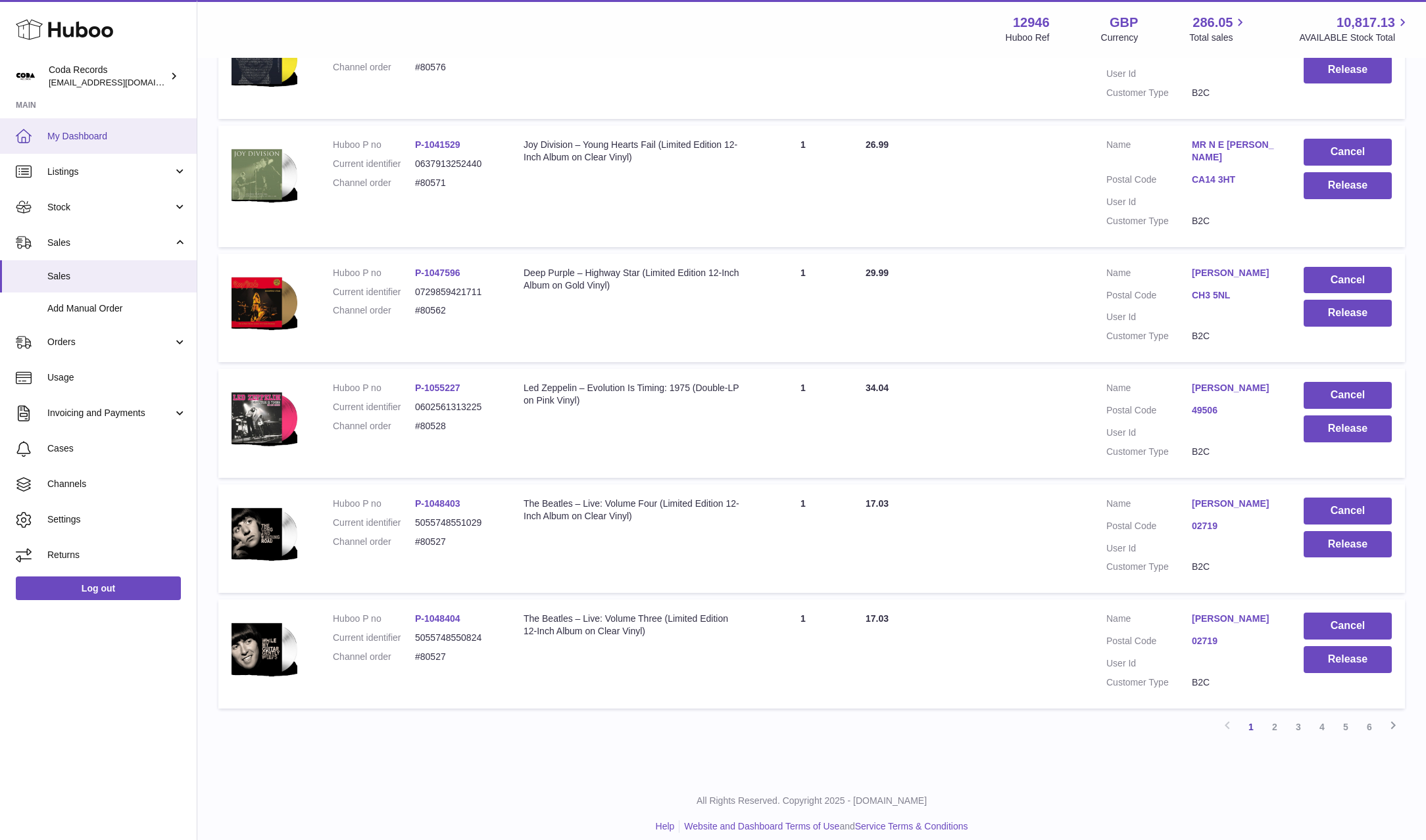
click at [105, 134] on span "My Dashboard" at bounding box center [117, 136] width 140 height 13
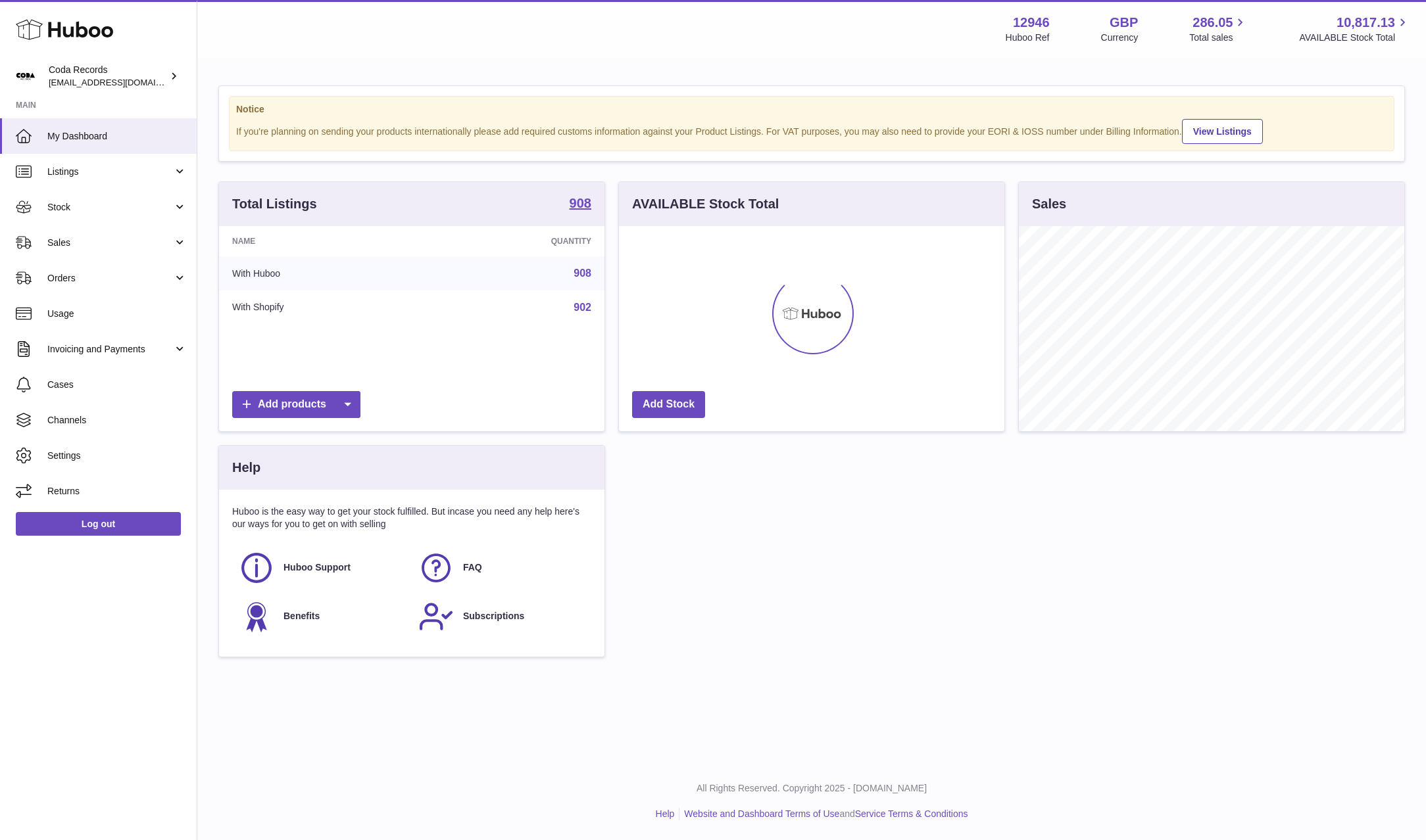
scroll to position [205, 385]
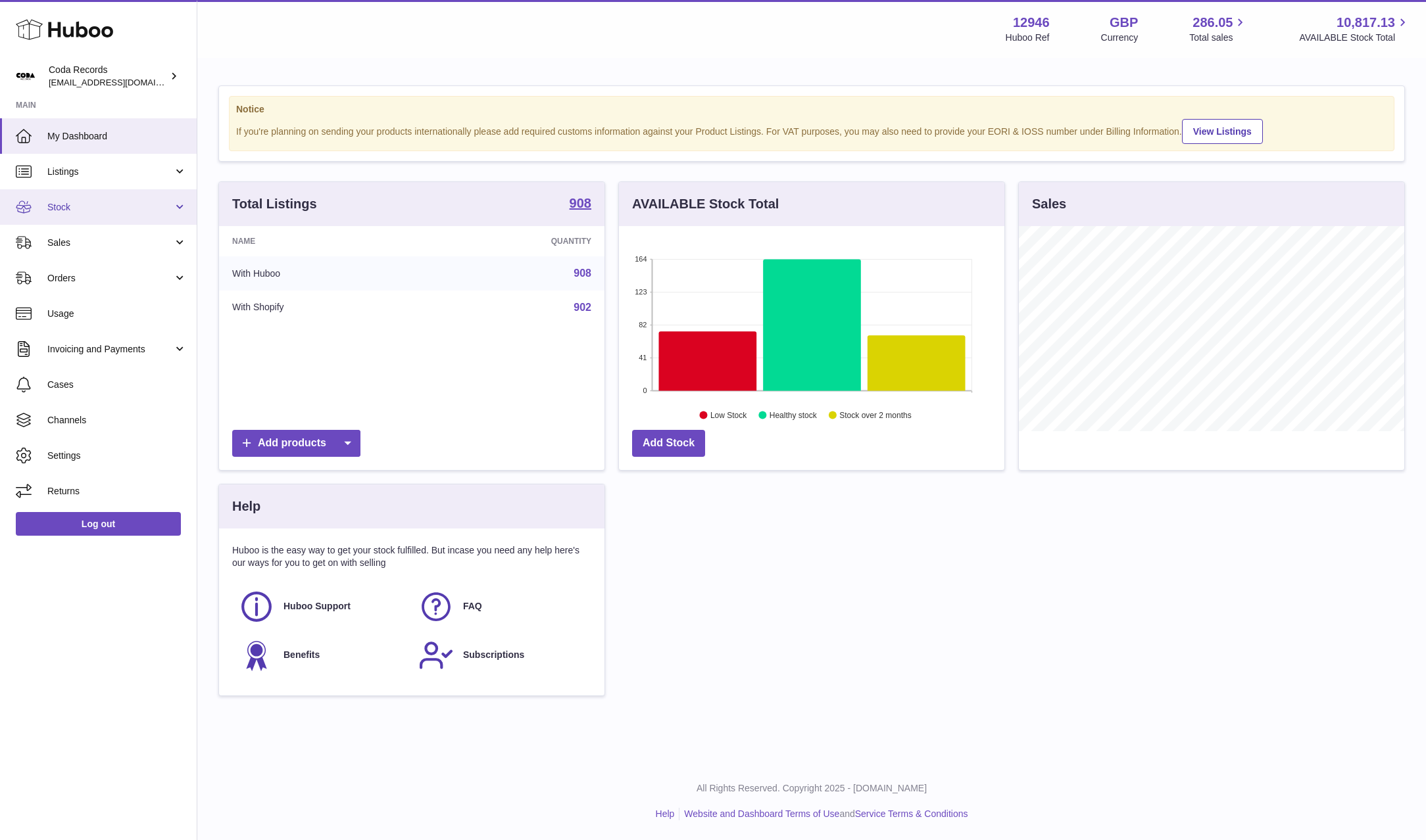
click at [101, 219] on link "Stock" at bounding box center [98, 207] width 197 height 36
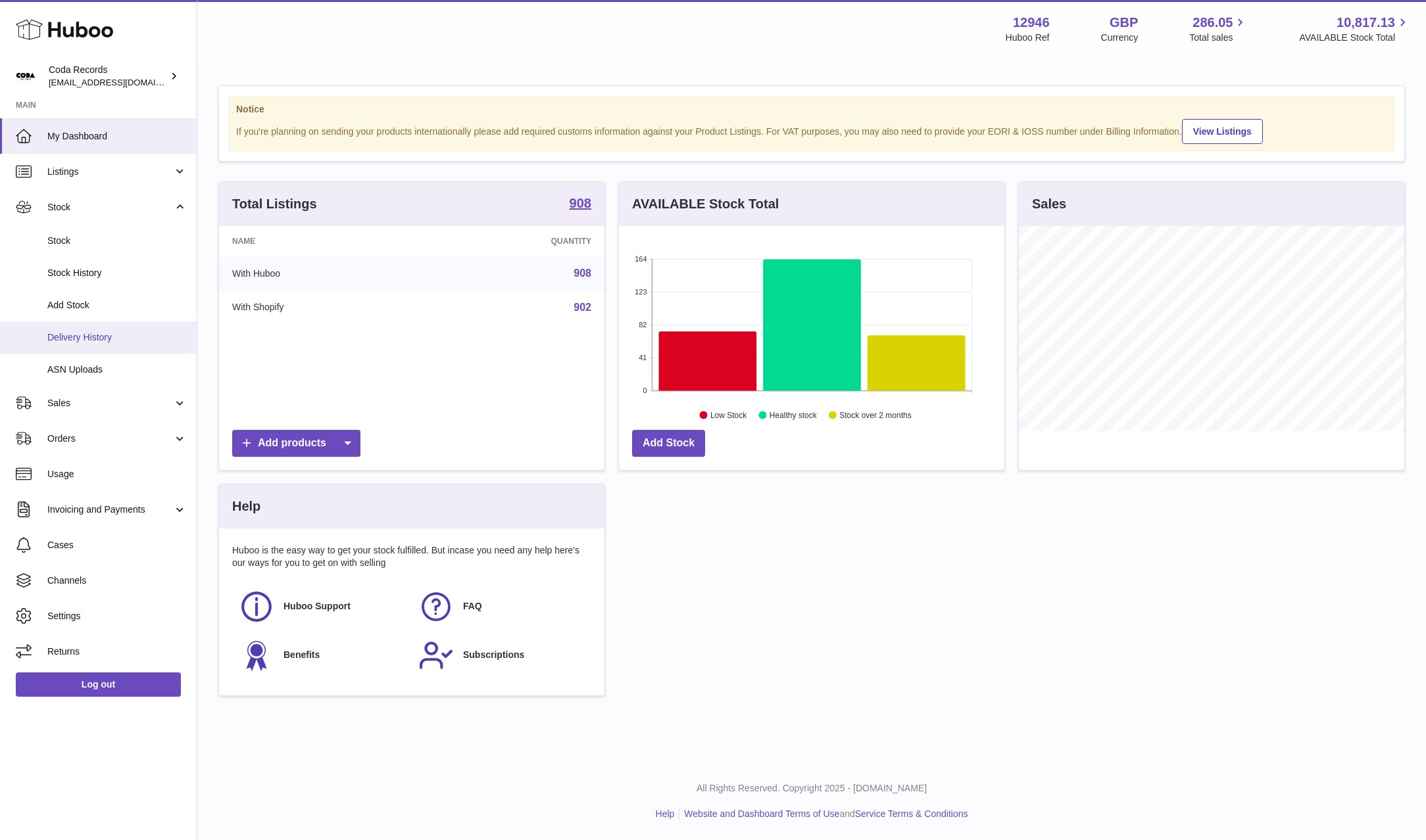
click at [102, 344] on link "Delivery History" at bounding box center [98, 337] width 197 height 32
